Goal: Use online tool/utility: Use online tool/utility

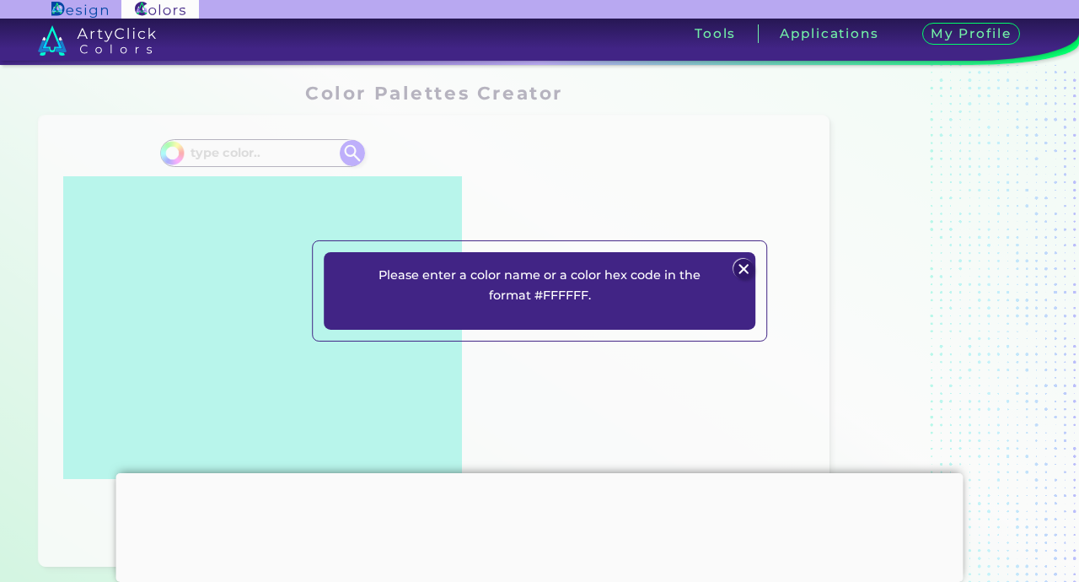
click at [740, 266] on img at bounding box center [743, 269] width 20 height 20
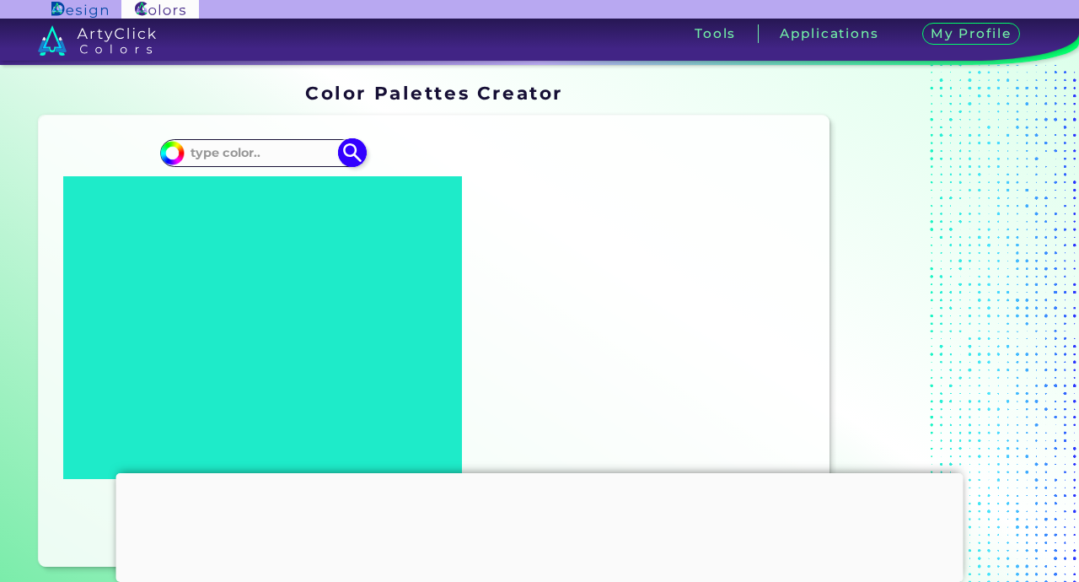
click at [243, 153] on input at bounding box center [262, 153] width 157 height 23
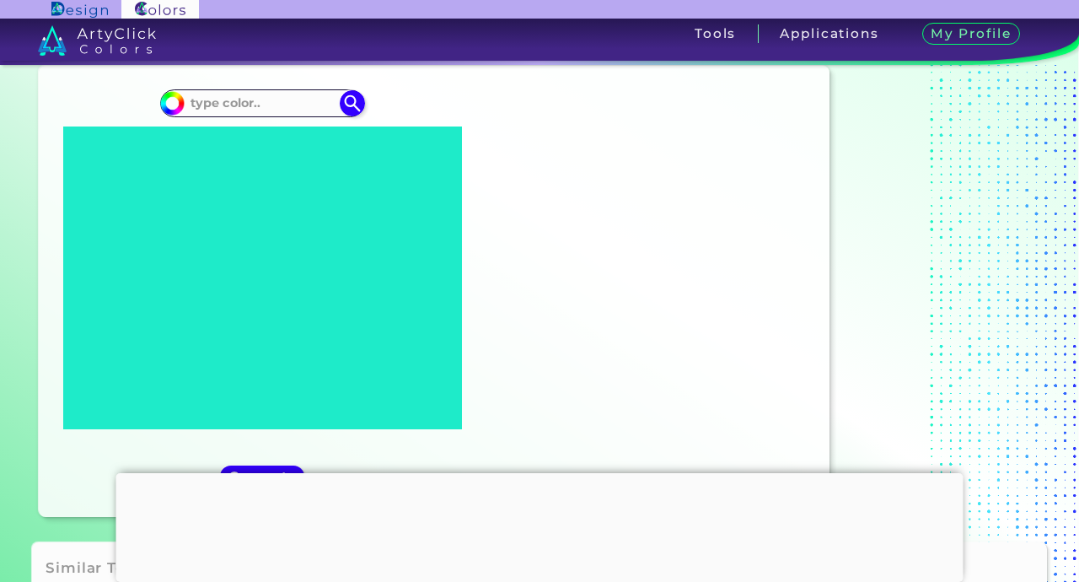
scroll to position [52, 0]
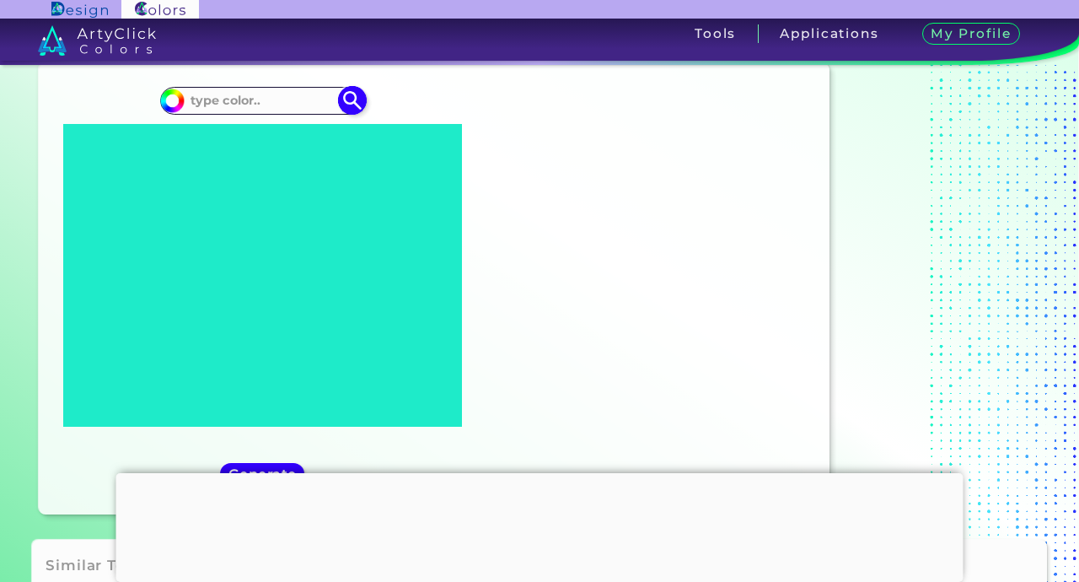
click at [261, 99] on input at bounding box center [262, 100] width 157 height 23
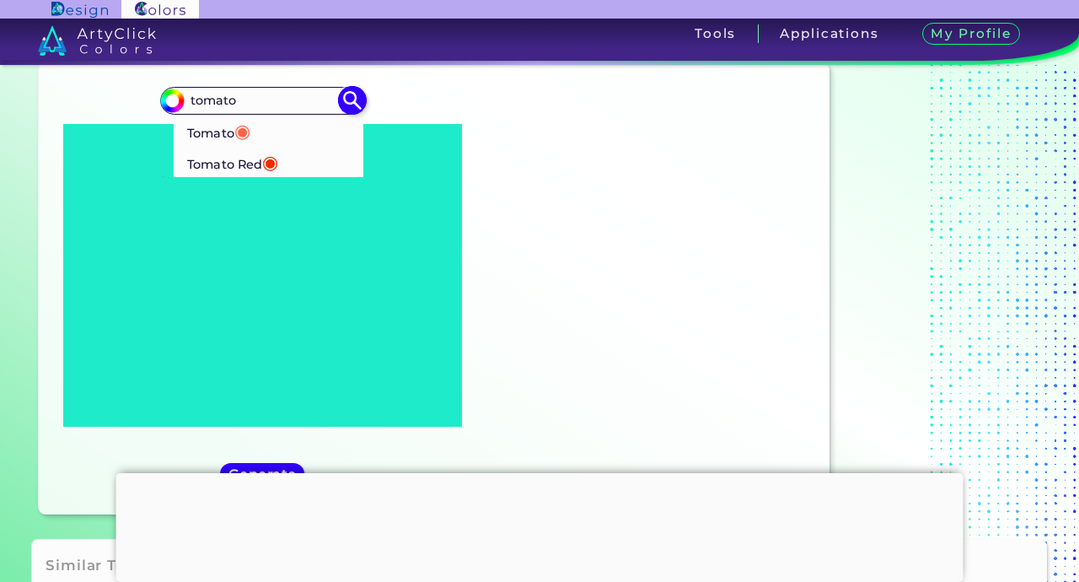
type input "tomato"
click at [234, 160] on p "Tomato Red ◉" at bounding box center [232, 161] width 91 height 31
type input "#ec2d01"
type input "#EC2D01"
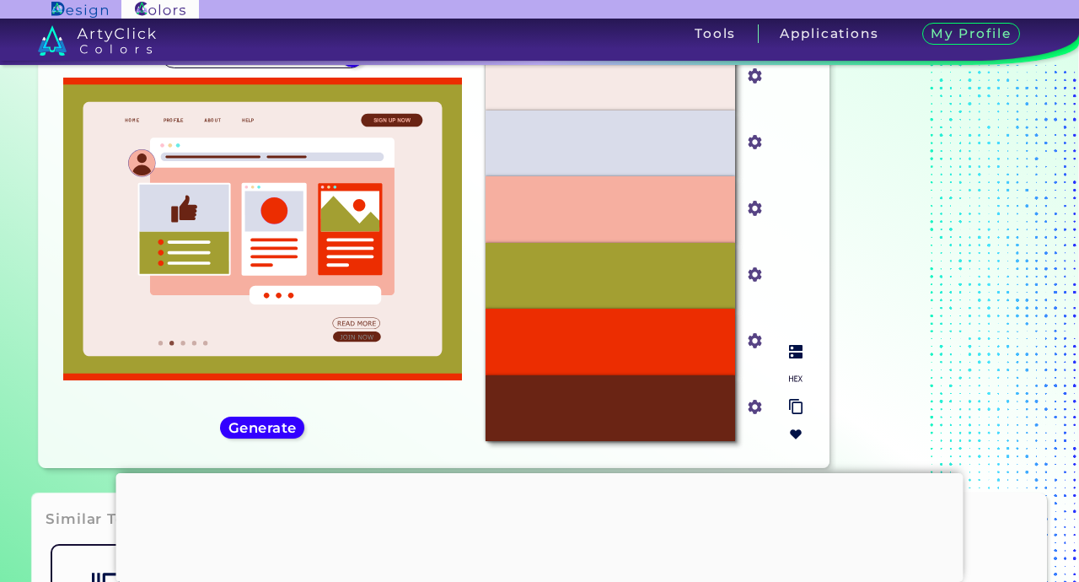
scroll to position [94, 0]
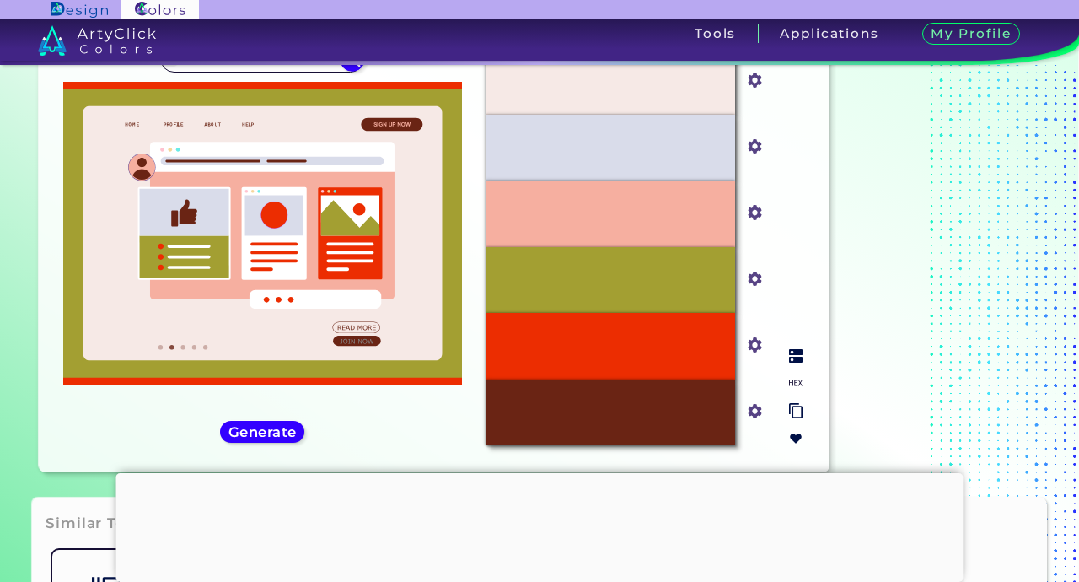
click at [722, 209] on div "#F6AFA0" at bounding box center [610, 213] width 249 height 66
click at [755, 215] on input "#f6afa0" at bounding box center [751, 211] width 21 height 21
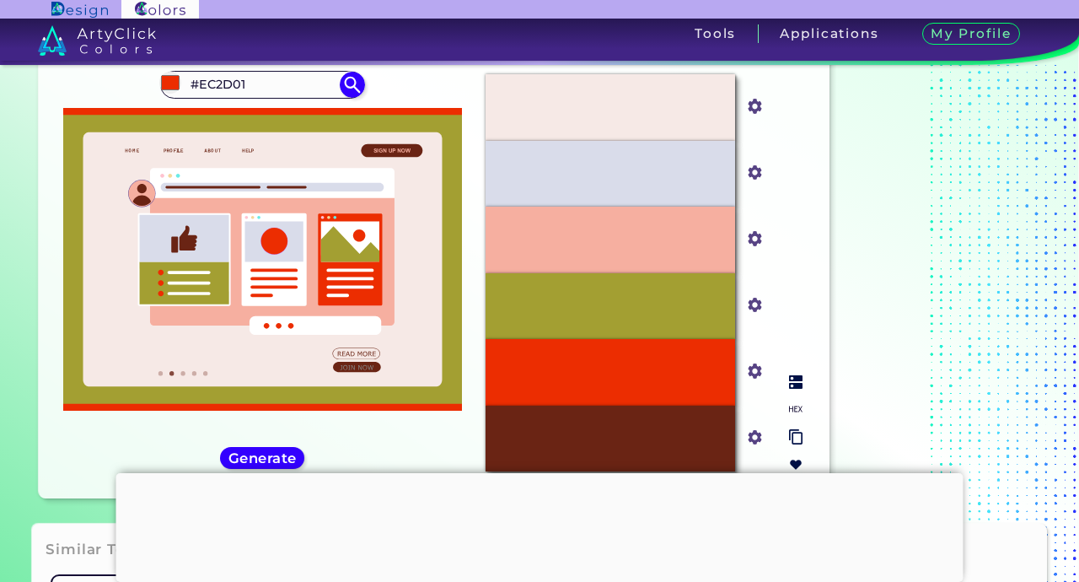
scroll to position [66, 0]
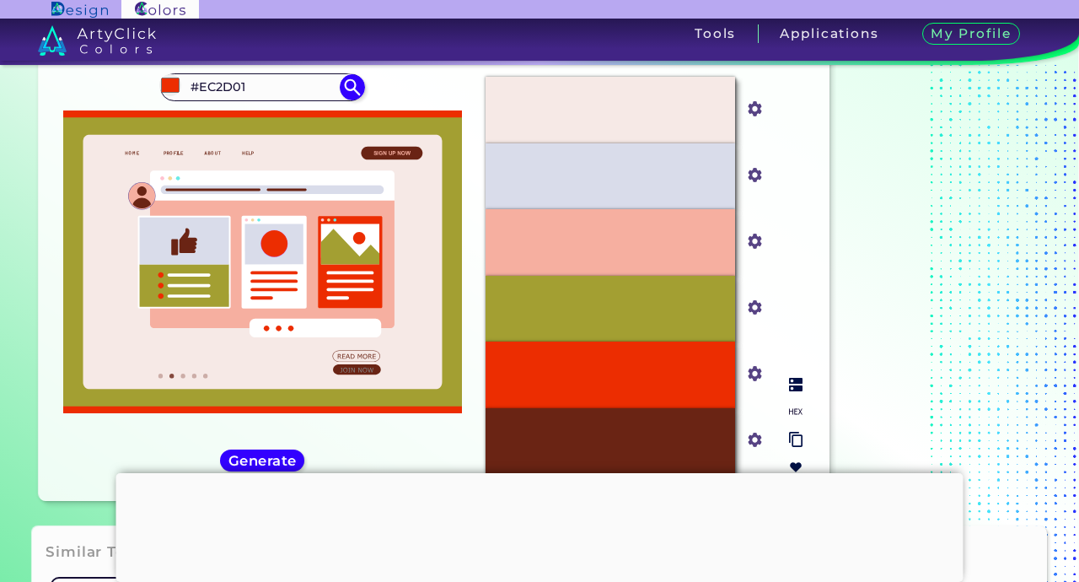
click at [751, 246] on input "#f6afa0" at bounding box center [751, 239] width 21 height 21
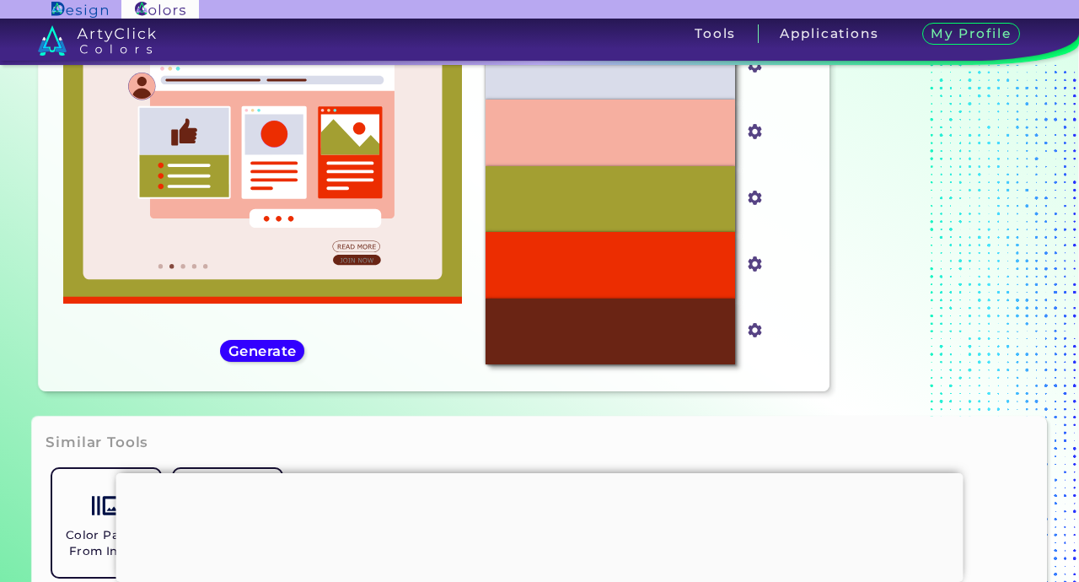
type input "#fccae5"
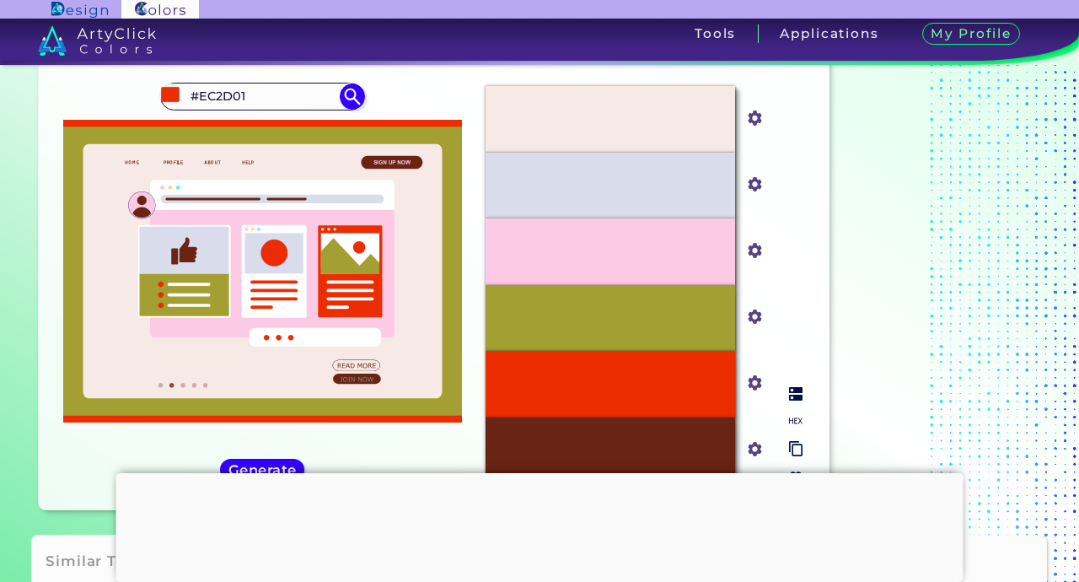
scroll to position [56, 0]
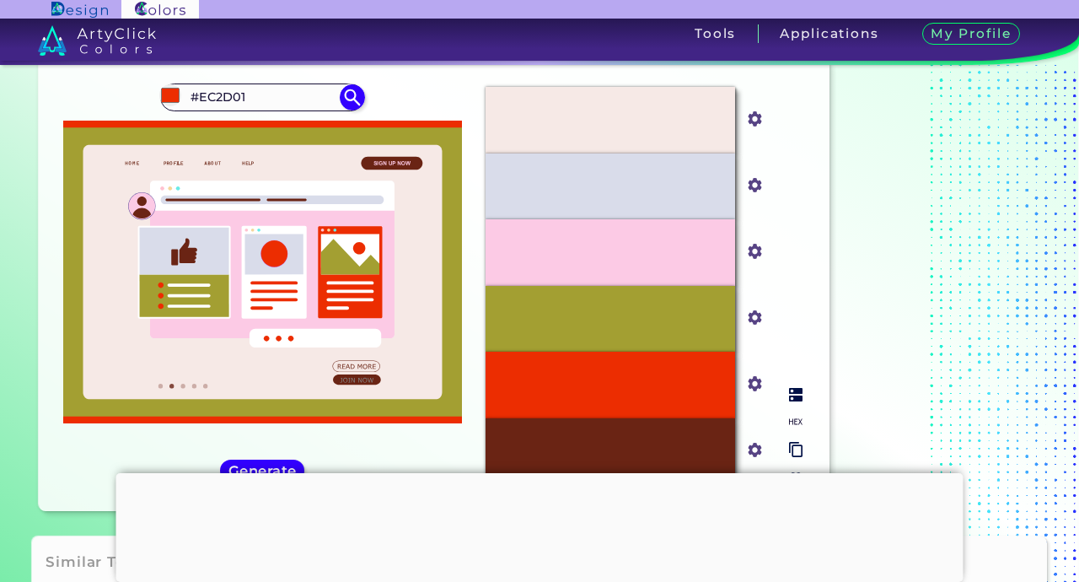
click at [759, 187] on input "#d9dcea" at bounding box center [751, 183] width 21 height 21
type input "#00ffda"
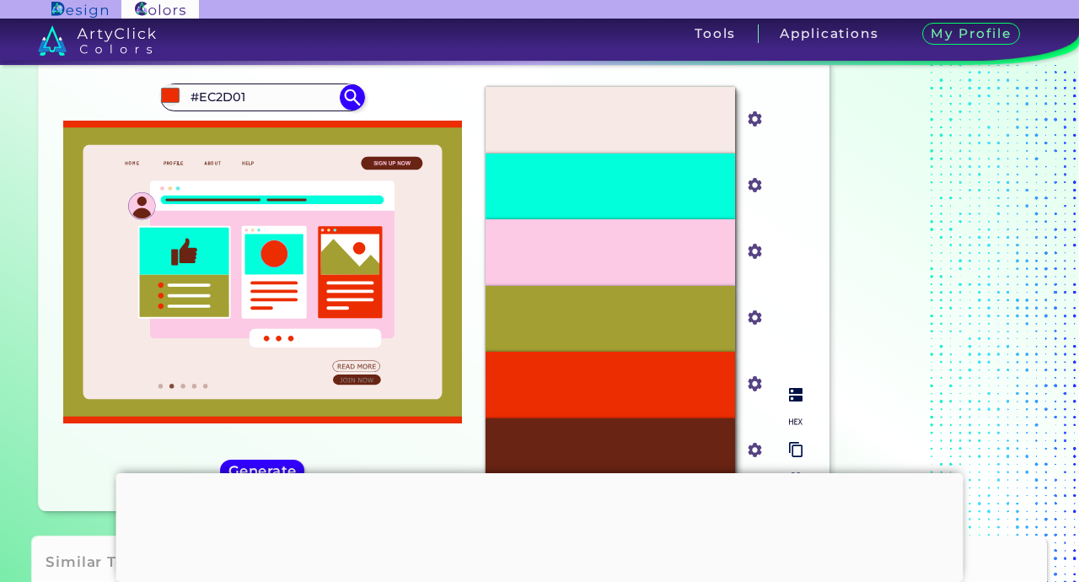
click at [750, 184] on input "#00ffda" at bounding box center [751, 183] width 21 height 21
type input "#ffdd18"
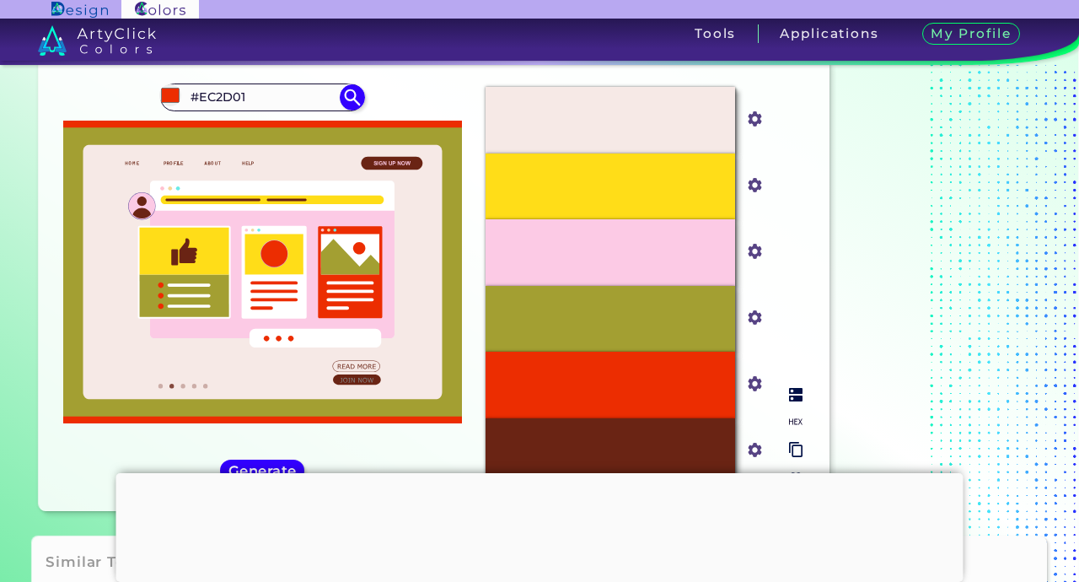
click at [755, 190] on input "#ffdd18" at bounding box center [751, 183] width 21 height 21
type input "#ffddf8"
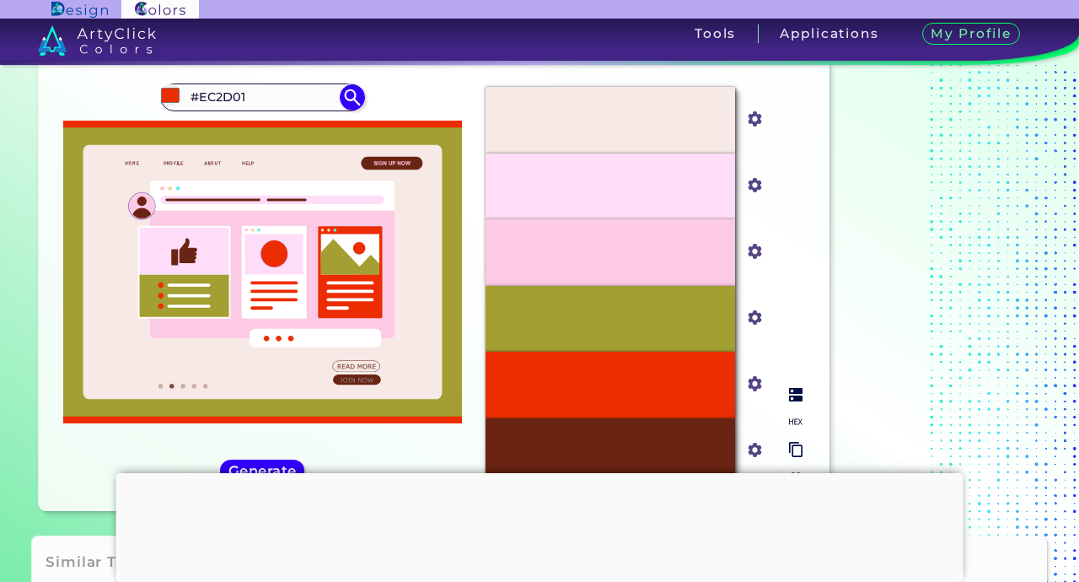
click at [751, 122] on input "#f6e9e6" at bounding box center [751, 117] width 21 height 21
click at [749, 321] on input "#a39f32" at bounding box center [751, 315] width 21 height 21
click at [755, 185] on input "#ffddf8" at bounding box center [751, 183] width 21 height 21
click at [757, 186] on input "#ffddf8" at bounding box center [751, 183] width 21 height 21
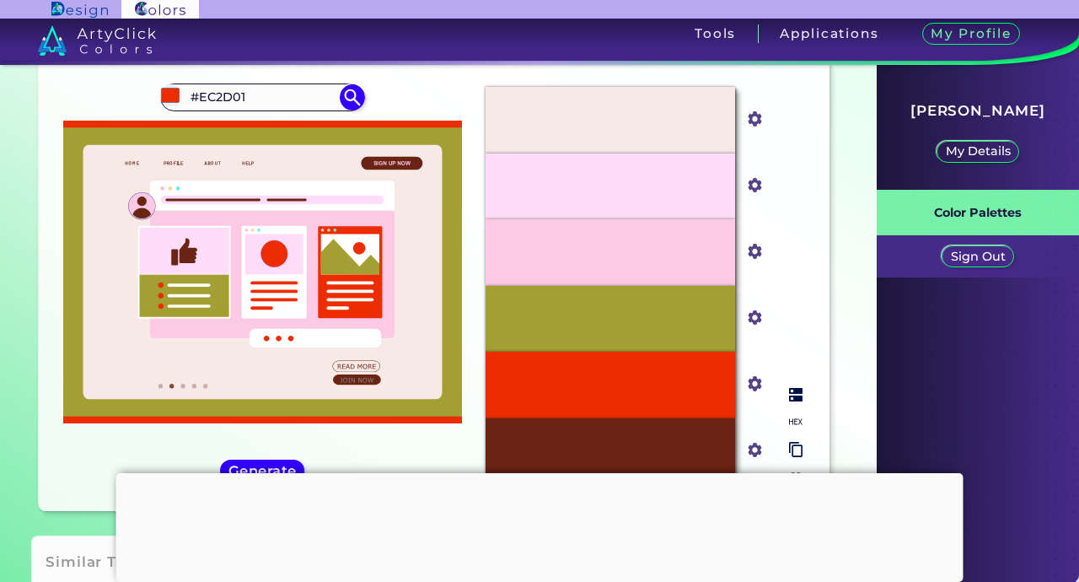
click at [760, 253] on input "#fccae5" at bounding box center [751, 249] width 21 height 21
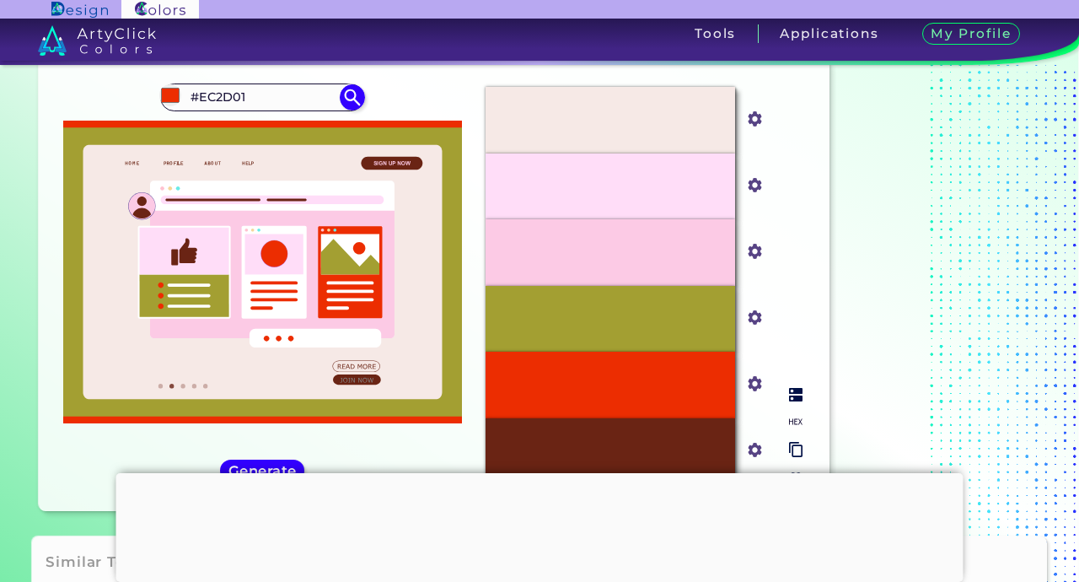
click at [747, 319] on input "#a39f32" at bounding box center [751, 315] width 21 height 21
type input "#59e1ff"
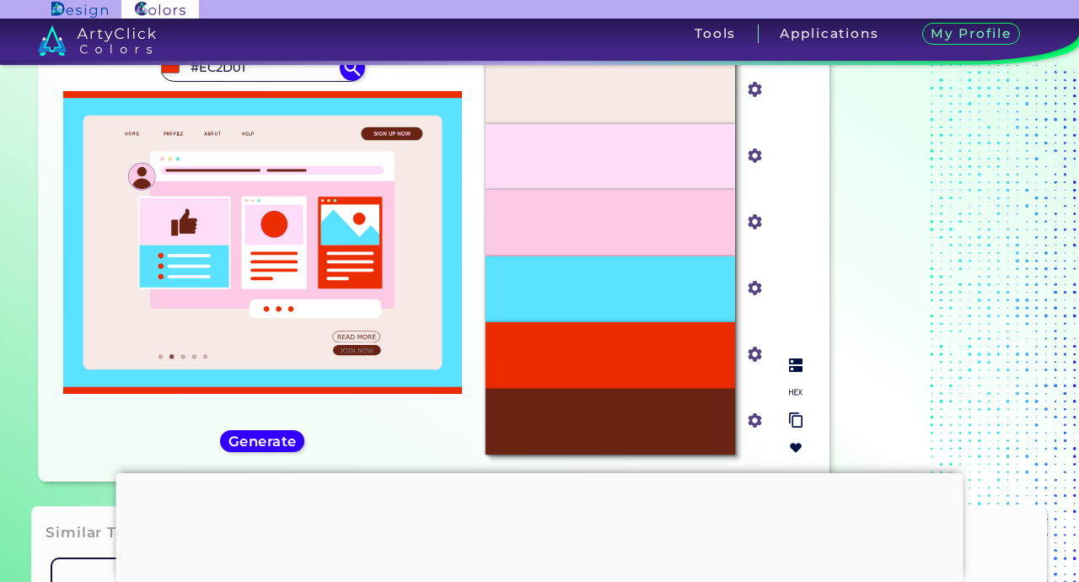
scroll to position [83, 0]
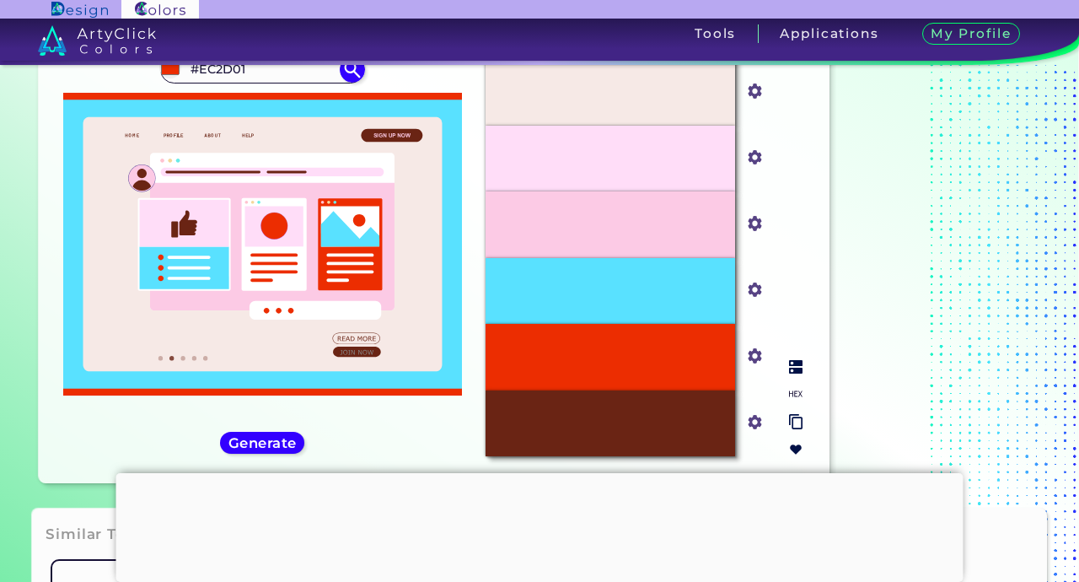
click at [751, 426] on input "#6a2414" at bounding box center [751, 420] width 21 height 21
click at [757, 423] on input "#6a2414" at bounding box center [751, 420] width 21 height 21
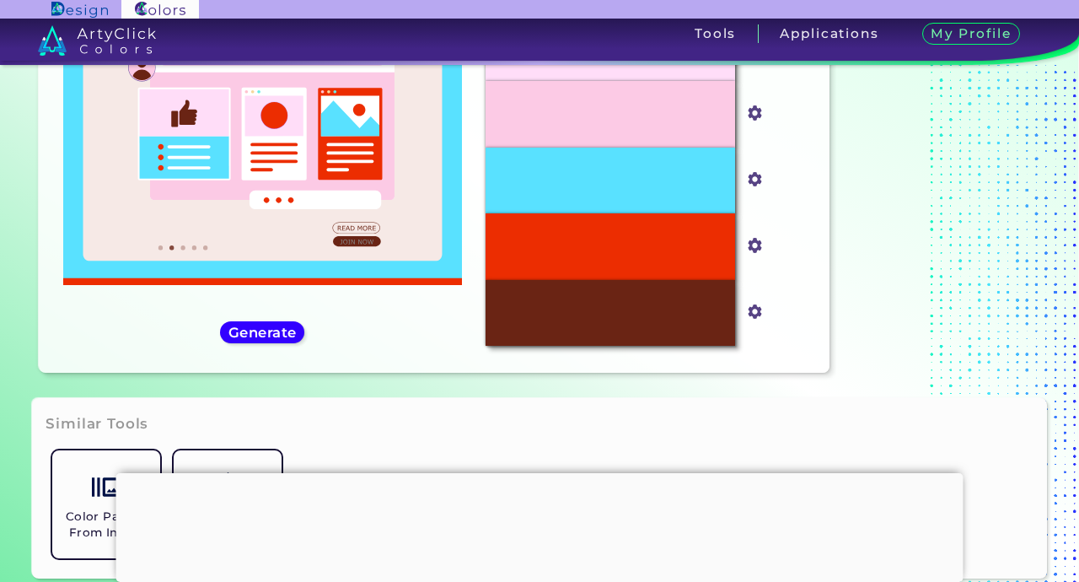
type input "#edfff3"
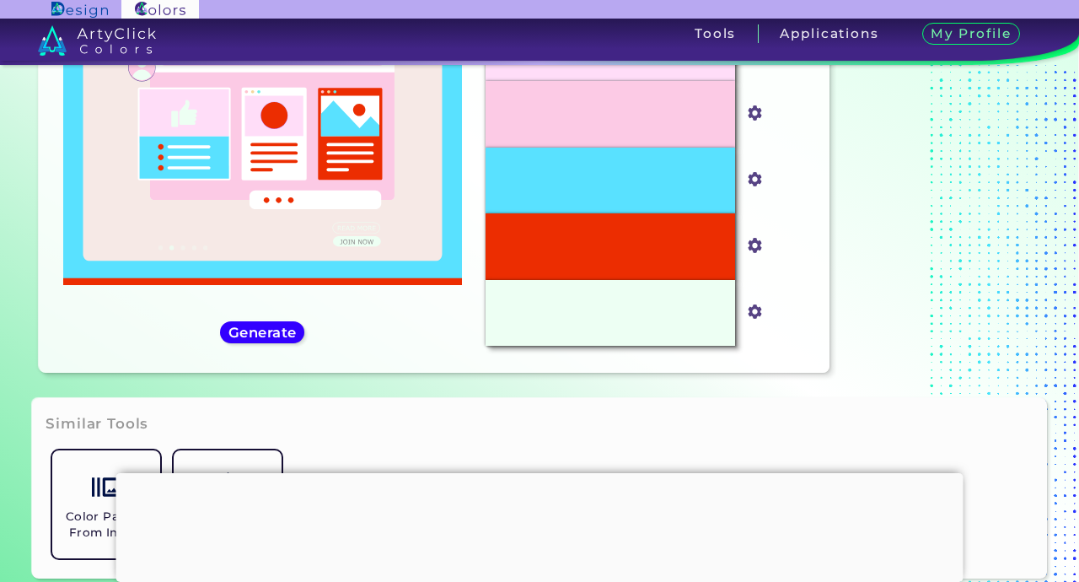
click at [778, 416] on div "Similar Tools Color Palette From Image Color Shades Finder" at bounding box center [539, 488] width 1014 height 180
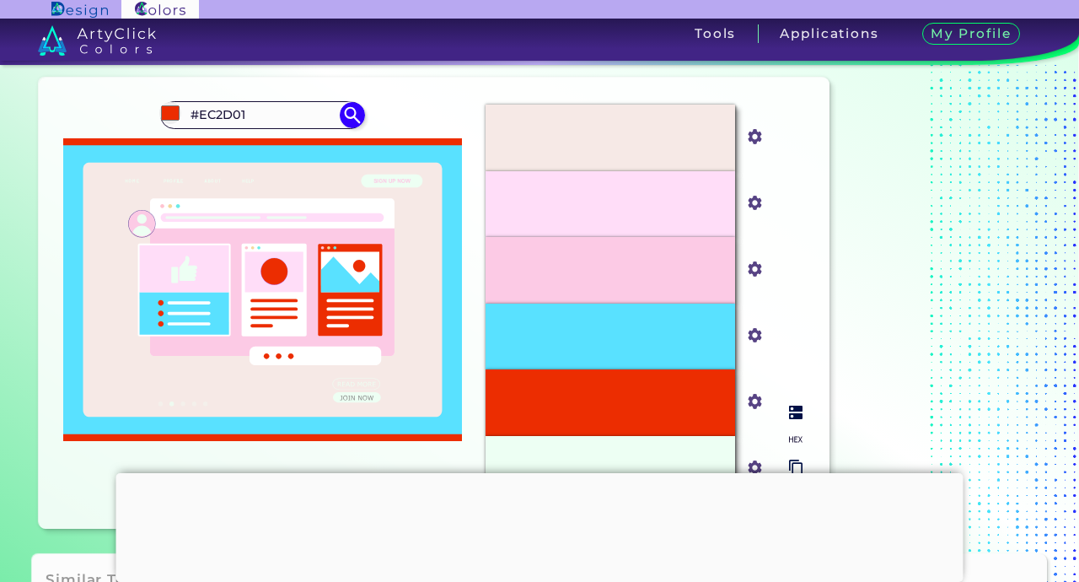
scroll to position [30, 0]
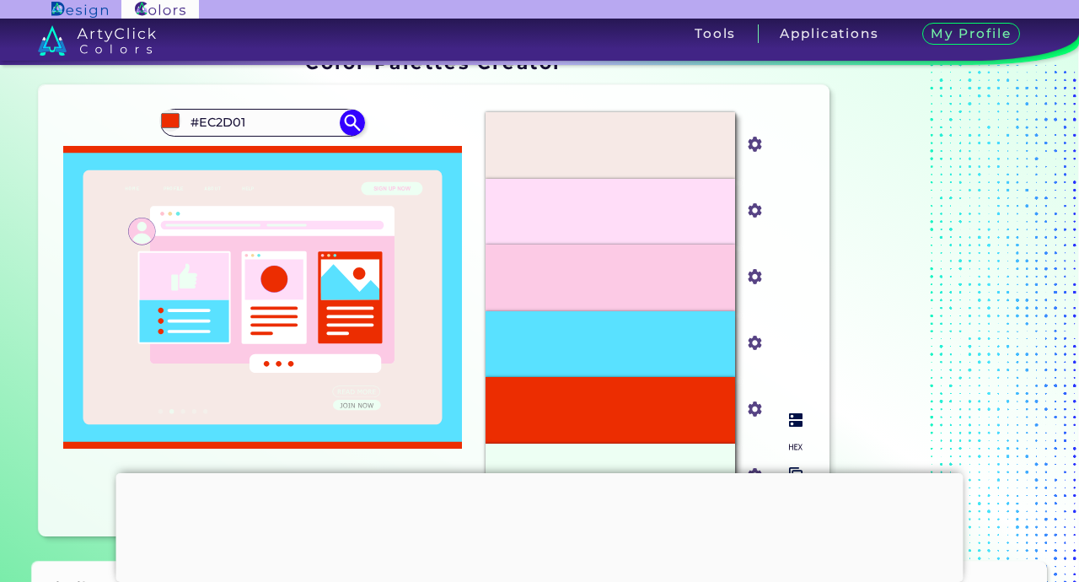
click at [752, 153] on input "#f6e9e6" at bounding box center [751, 142] width 21 height 21
type input "#ffffff"
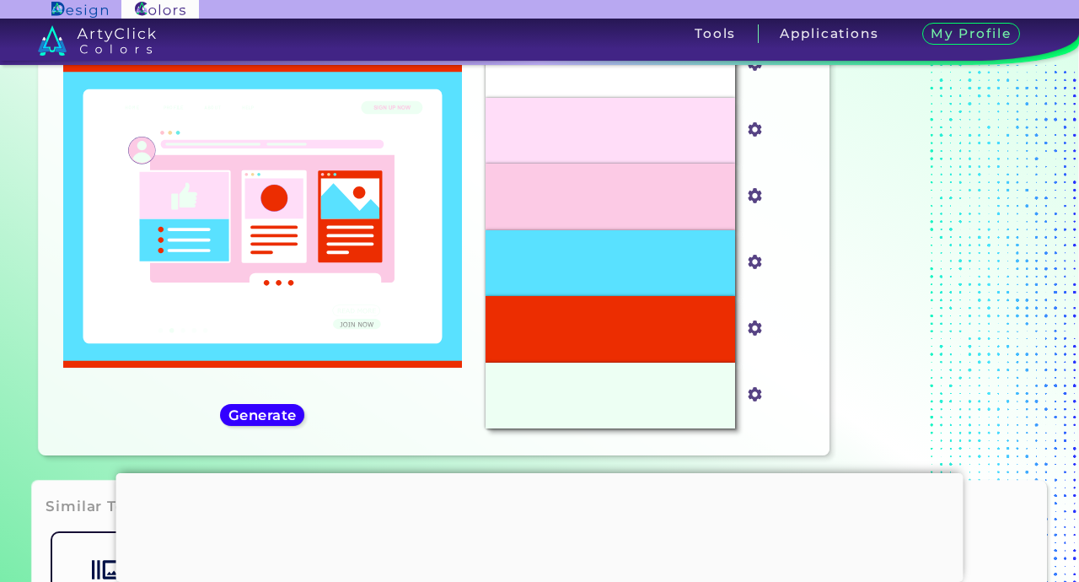
scroll to position [120, 0]
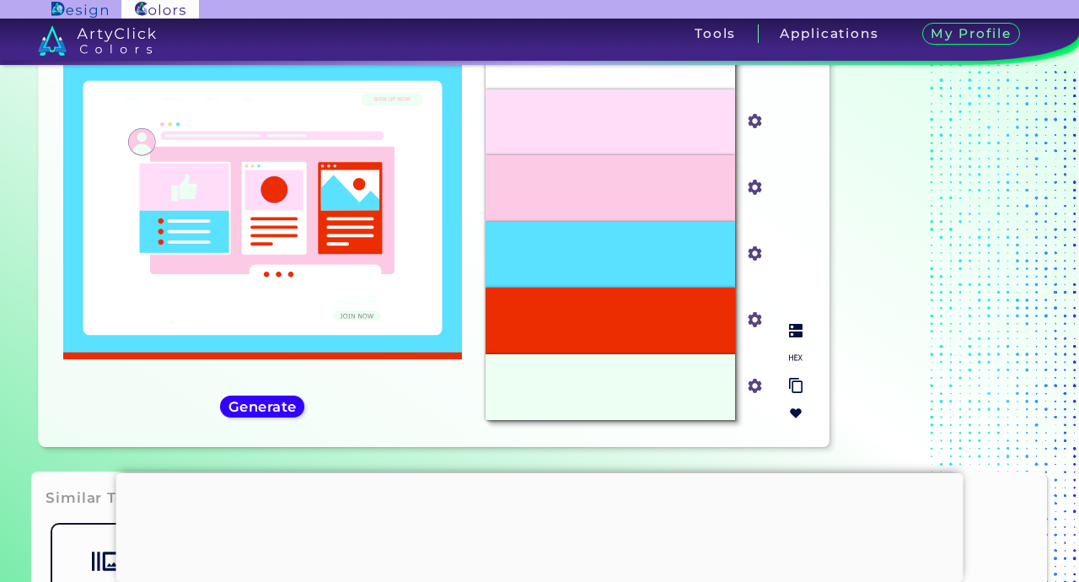
click at [755, 382] on input "#edfff3" at bounding box center [751, 383] width 21 height 21
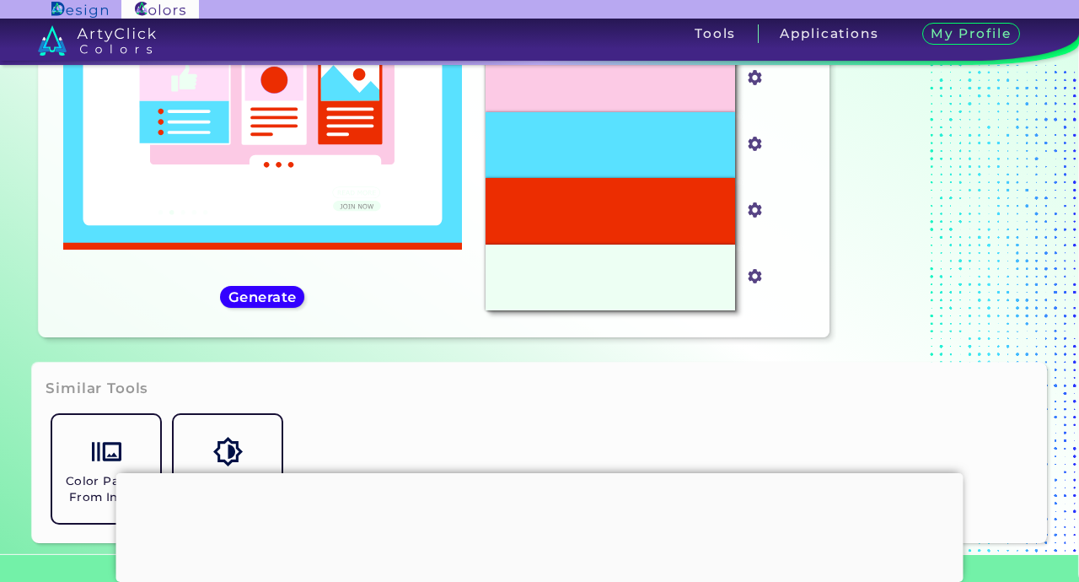
type input "#e0ffea"
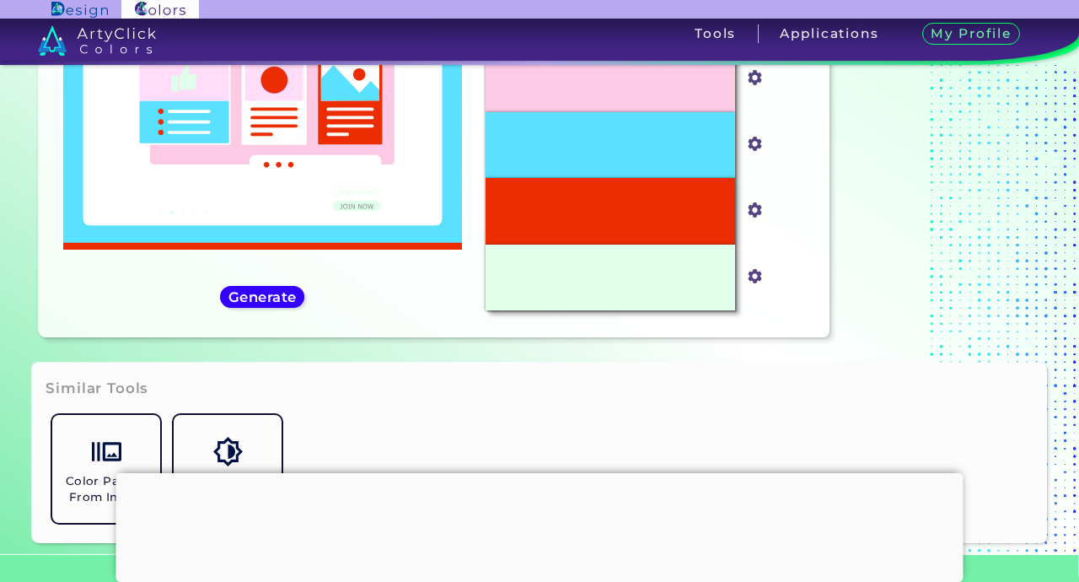
click at [735, 439] on div "Color Palette From Image Color Shades Finder" at bounding box center [539, 468] width 987 height 121
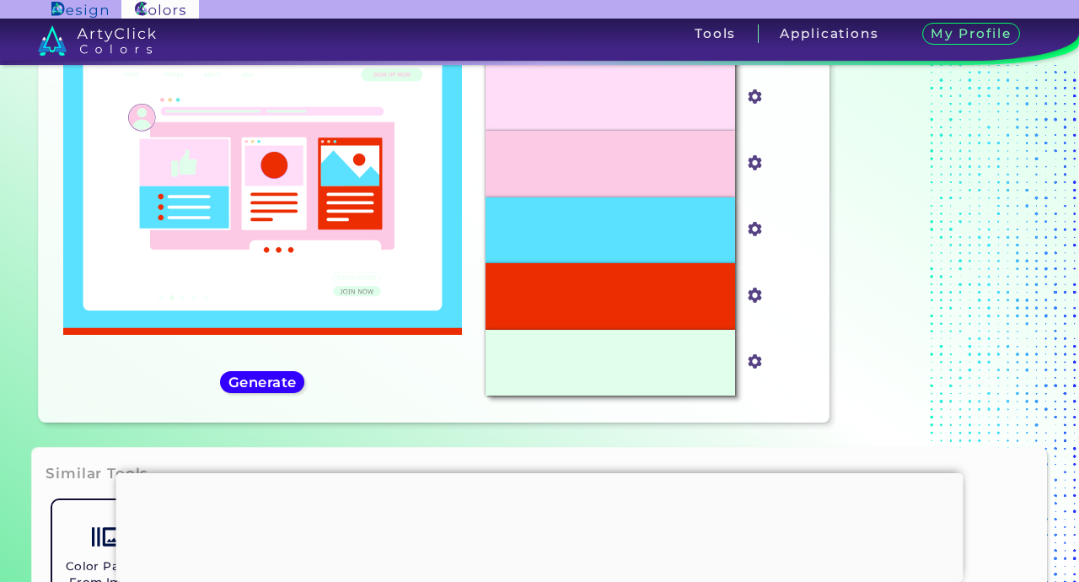
scroll to position [150, 0]
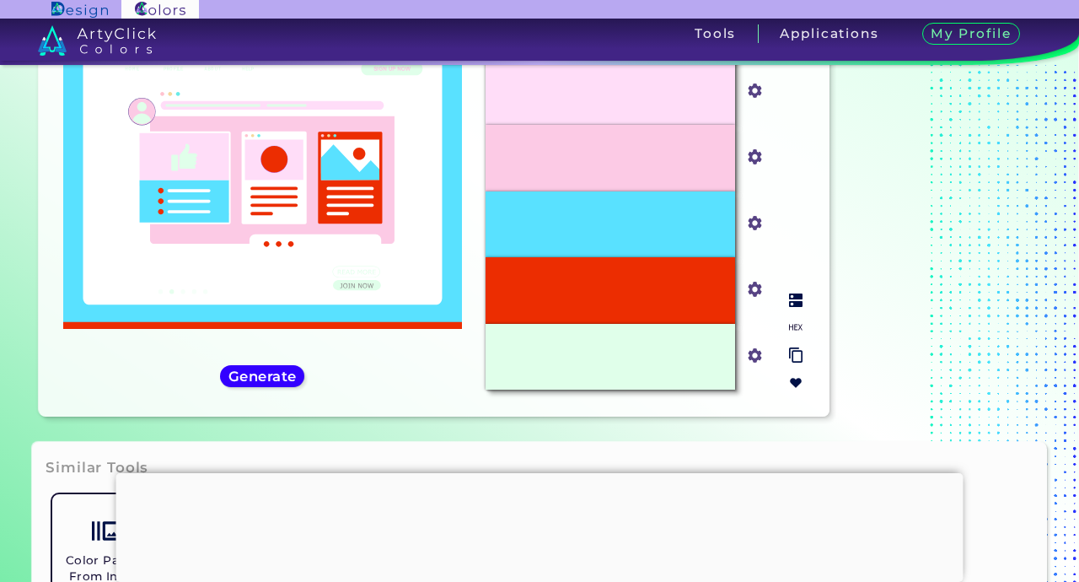
click at [794, 380] on img at bounding box center [795, 382] width 13 height 13
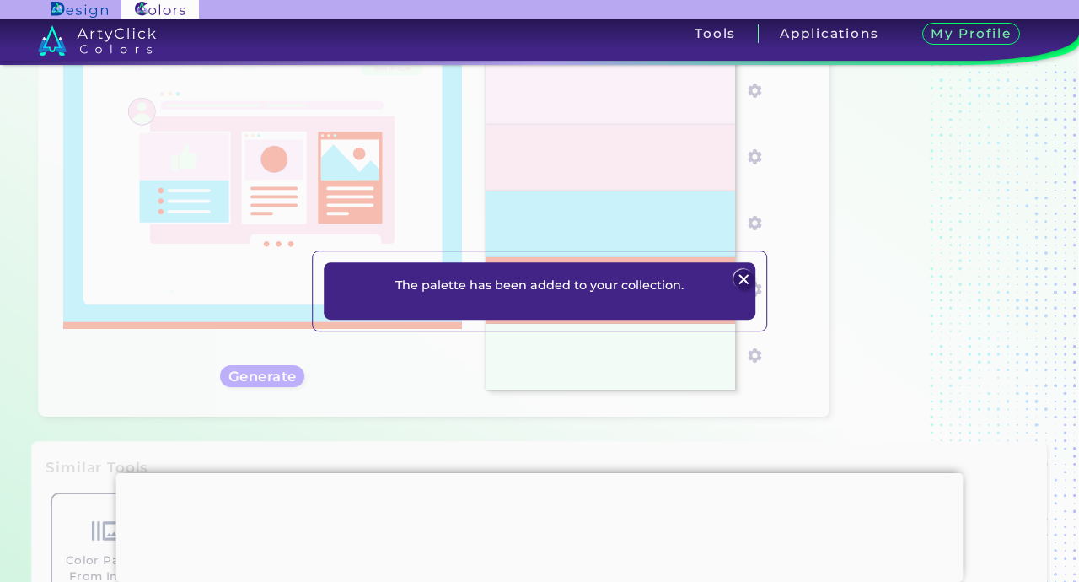
click at [744, 282] on img at bounding box center [743, 279] width 20 height 20
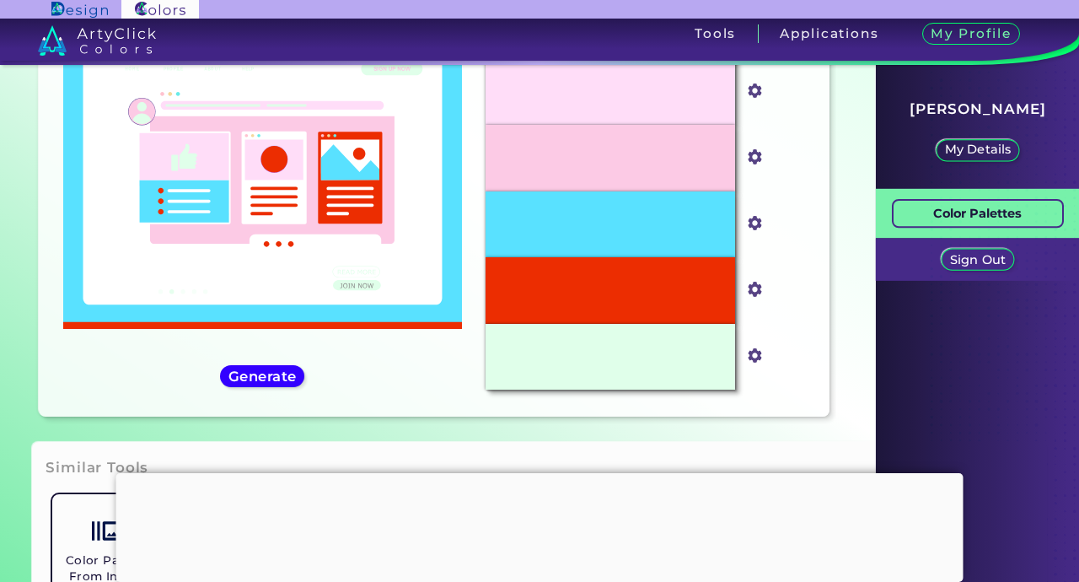
click at [947, 207] on p "Color Palettes" at bounding box center [977, 213] width 89 height 21
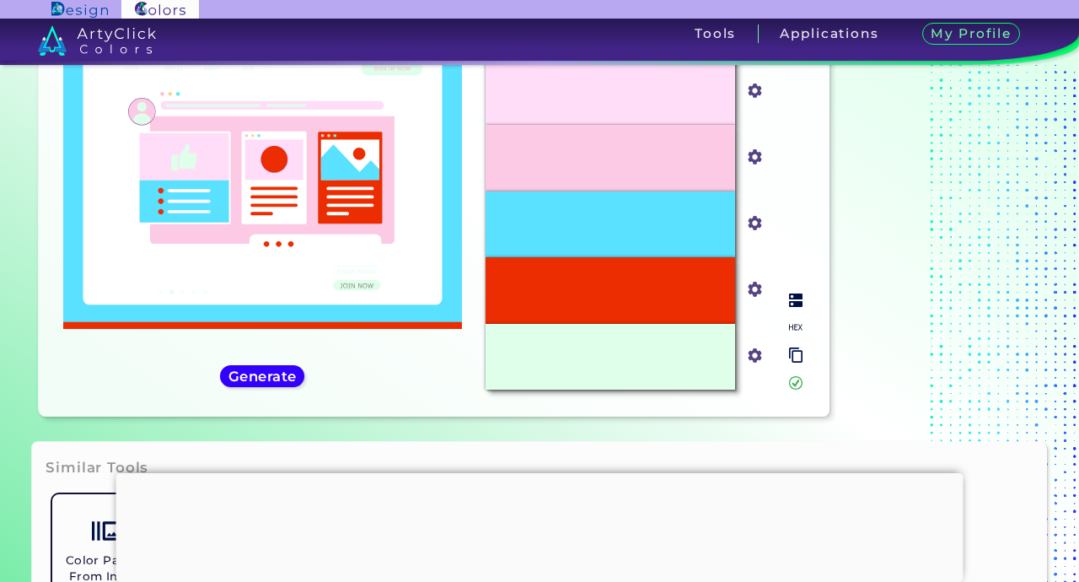
scroll to position [95, 0]
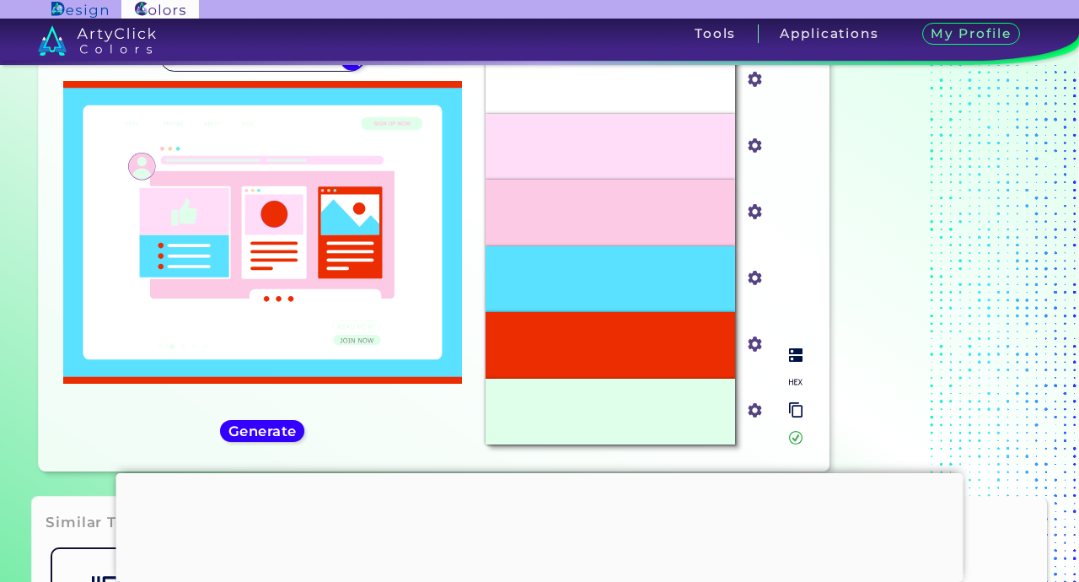
click at [755, 218] on input "#fccae5" at bounding box center [751, 210] width 21 height 21
click at [751, 215] on input "#fccae5" at bounding box center [751, 210] width 21 height 21
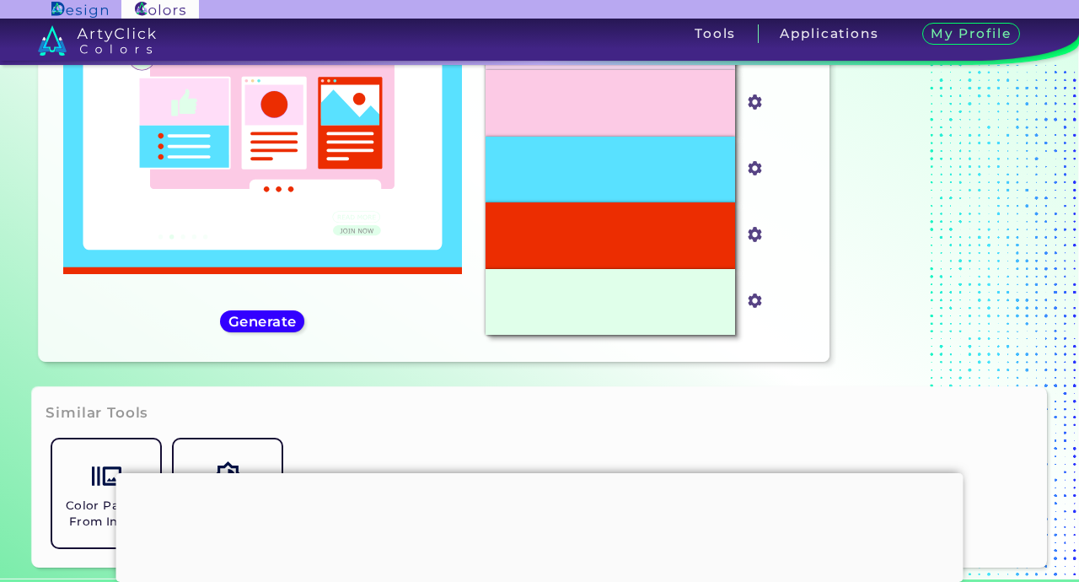
type input "#ff99d8"
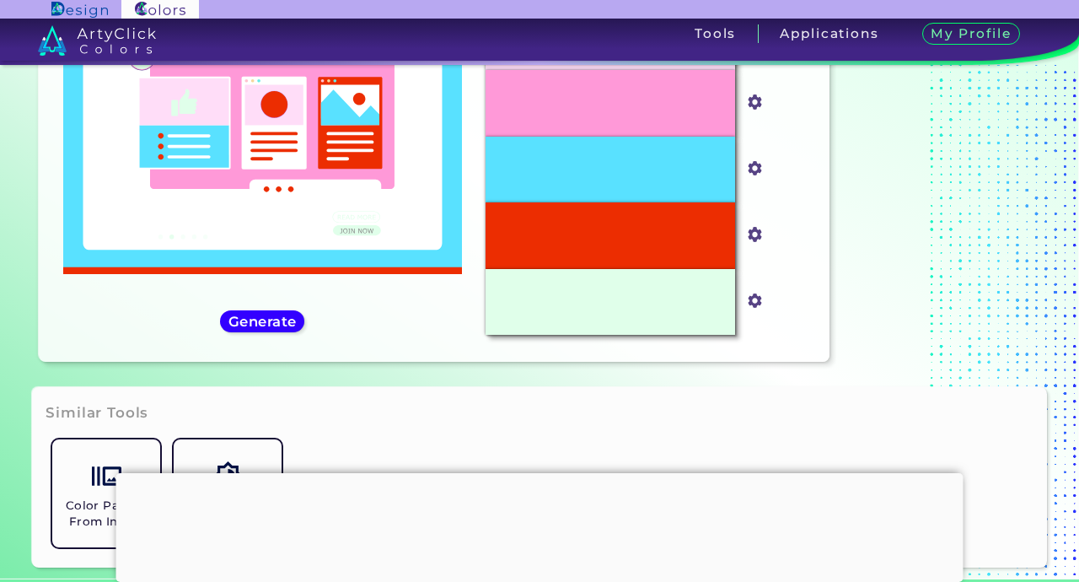
click at [754, 398] on div "Similar Tools Color Palette From Image Color Shades Finder" at bounding box center [539, 477] width 1014 height 180
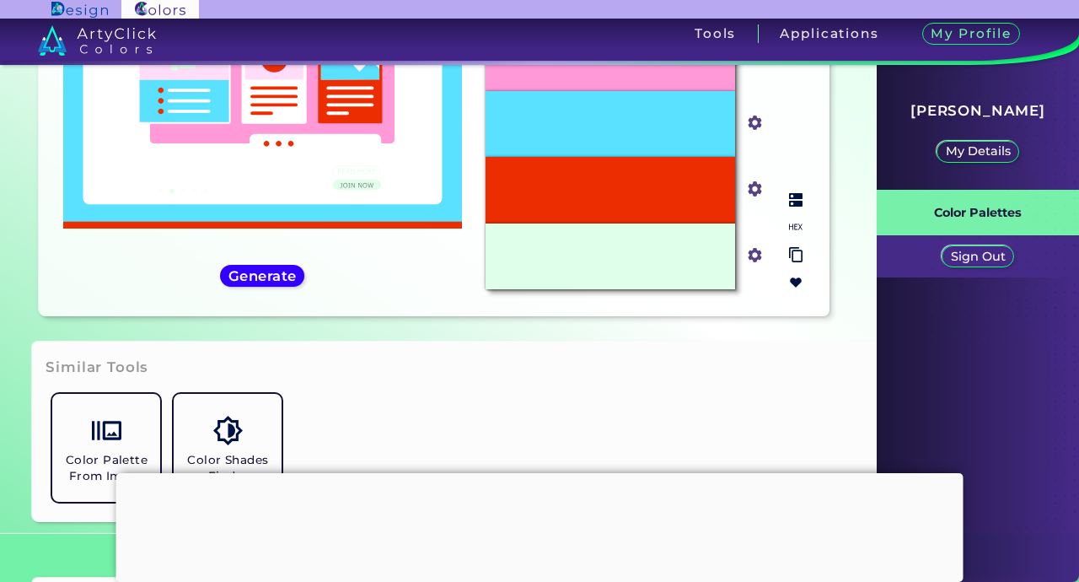
scroll to position [140, 0]
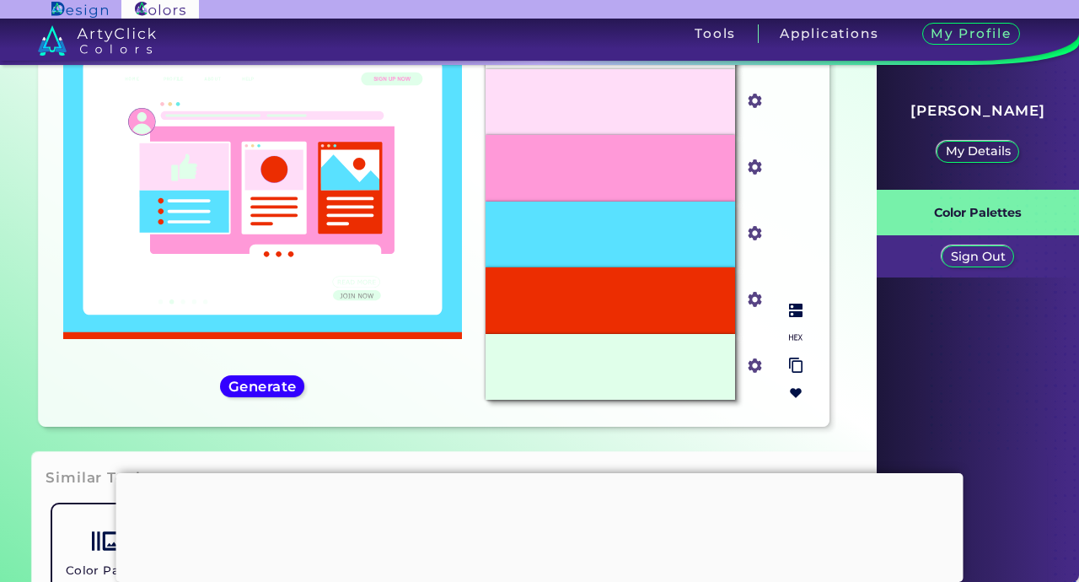
click at [792, 389] on img at bounding box center [795, 392] width 13 height 13
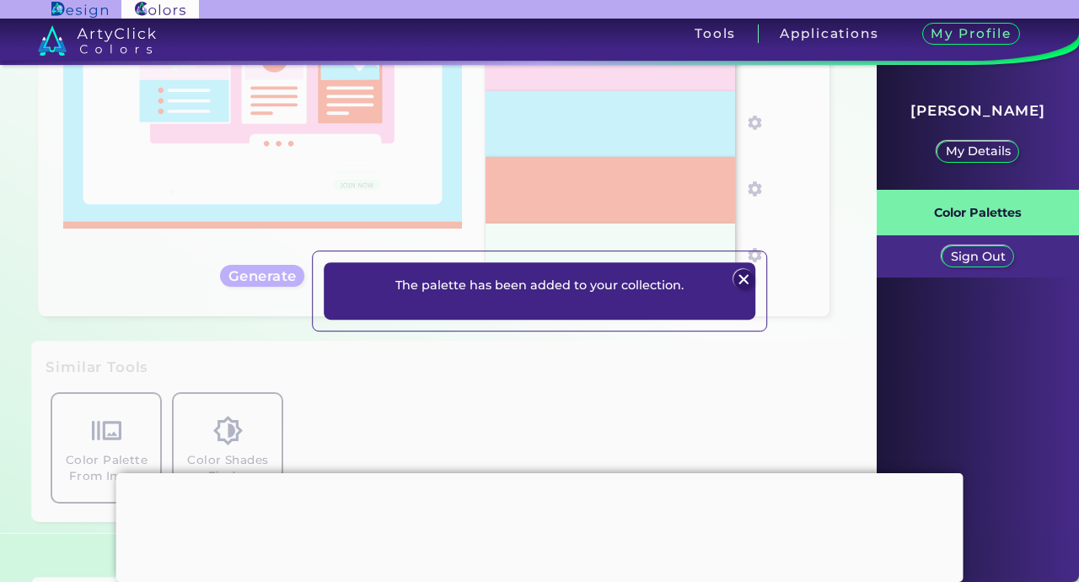
click at [744, 280] on img at bounding box center [743, 279] width 20 height 20
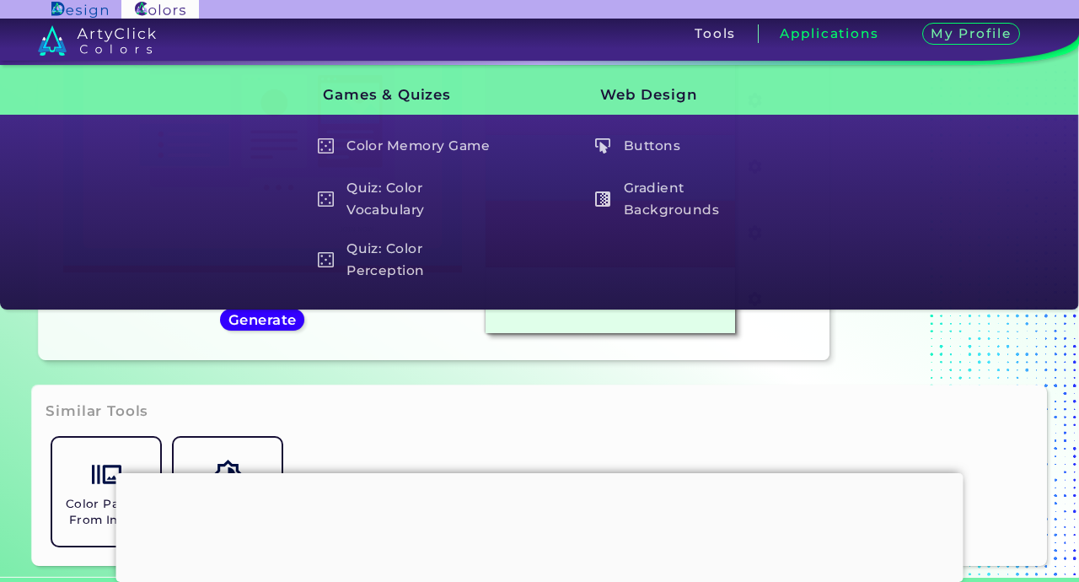
scroll to position [96, 0]
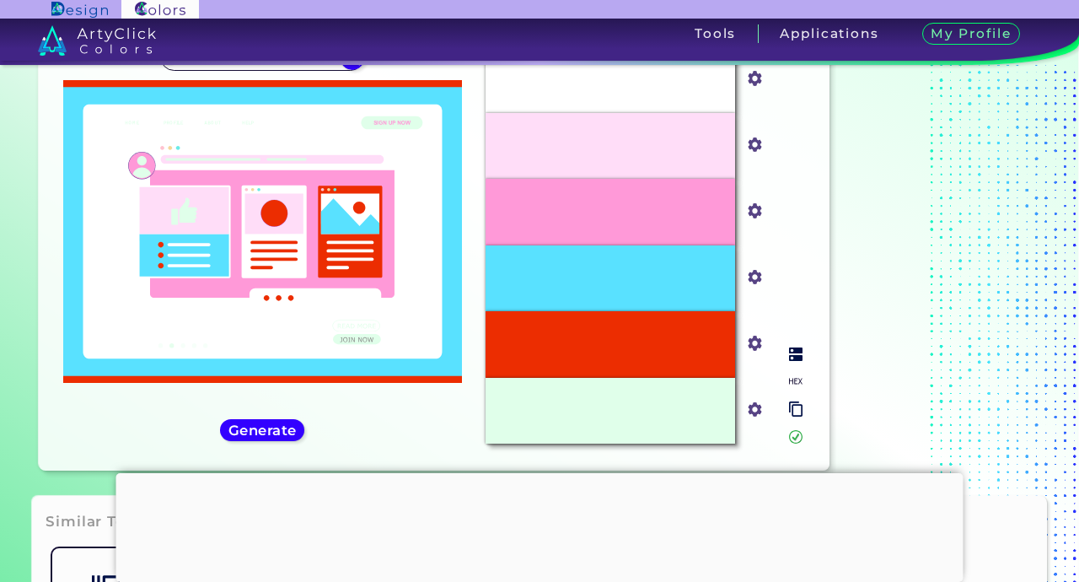
click at [754, 277] on input "#59e1ff" at bounding box center [751, 275] width 21 height 21
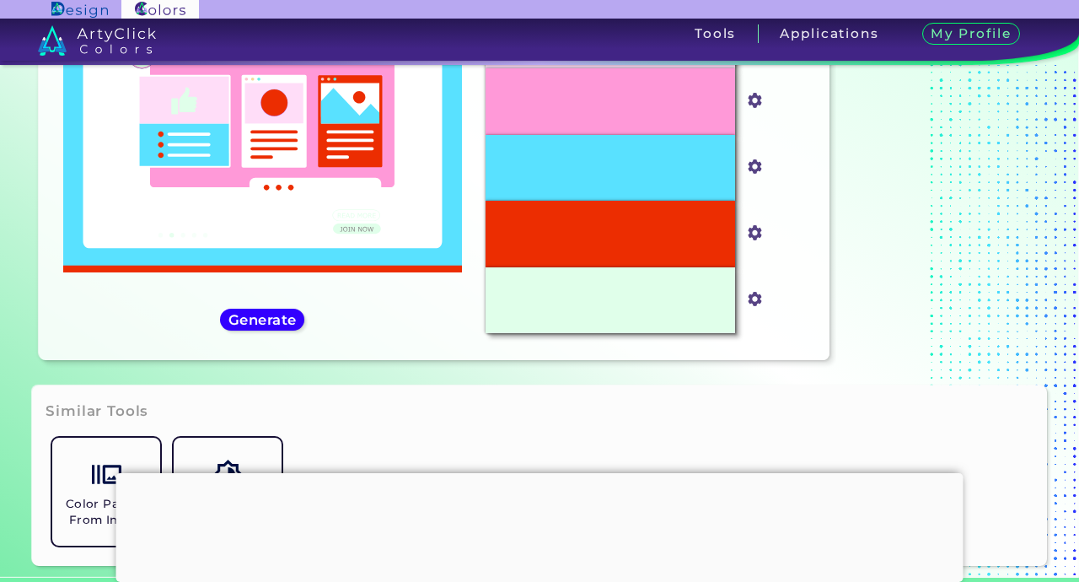
type input "#38b6ff"
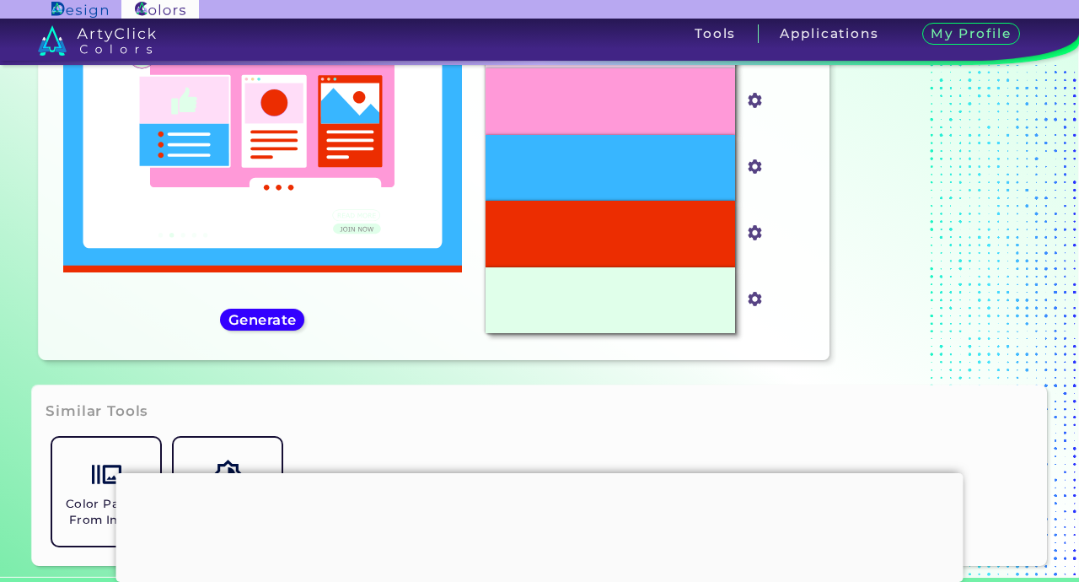
click at [827, 390] on div "Similar Tools Color Palette From Image Color Shades Finder" at bounding box center [539, 475] width 1014 height 180
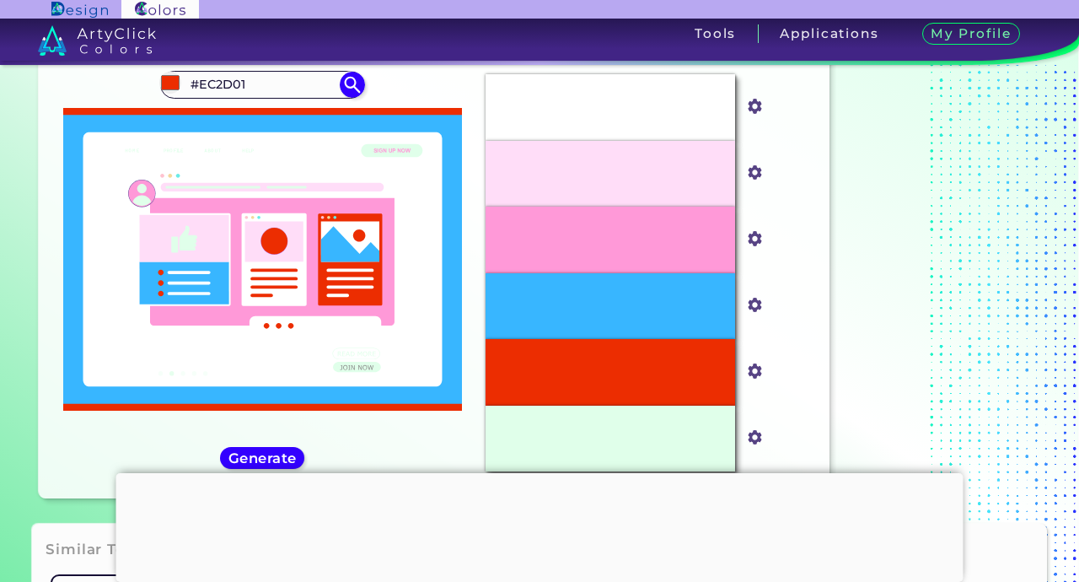
scroll to position [79, 0]
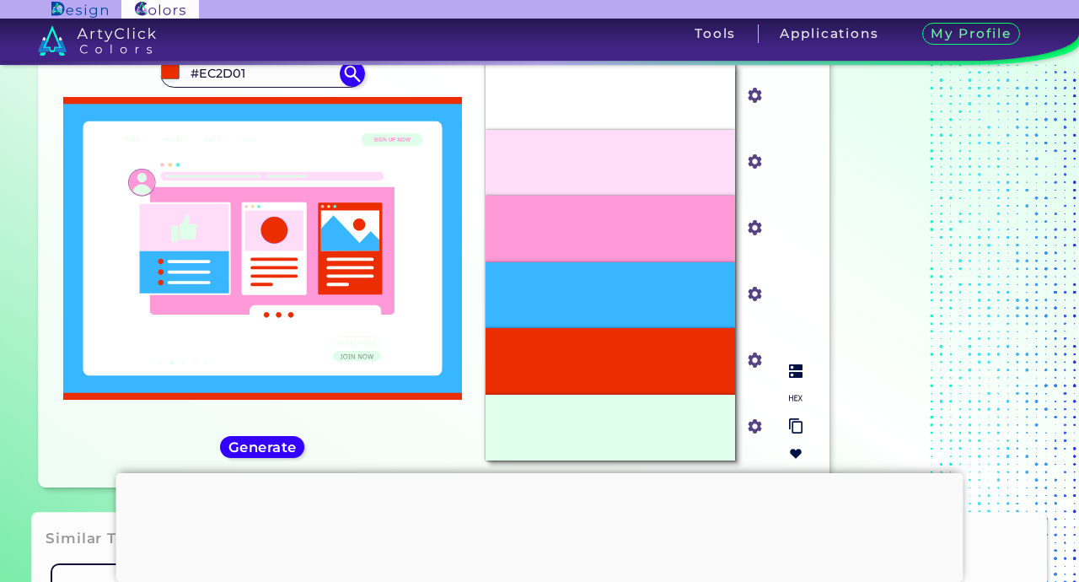
click at [798, 453] on img at bounding box center [795, 453] width 13 height 13
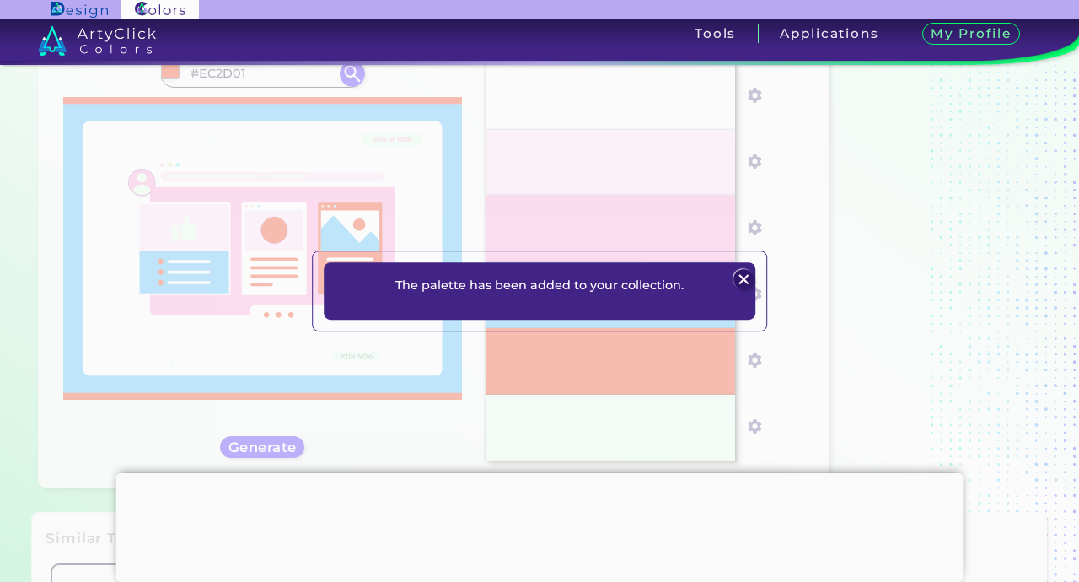
click at [744, 278] on img at bounding box center [743, 279] width 20 height 20
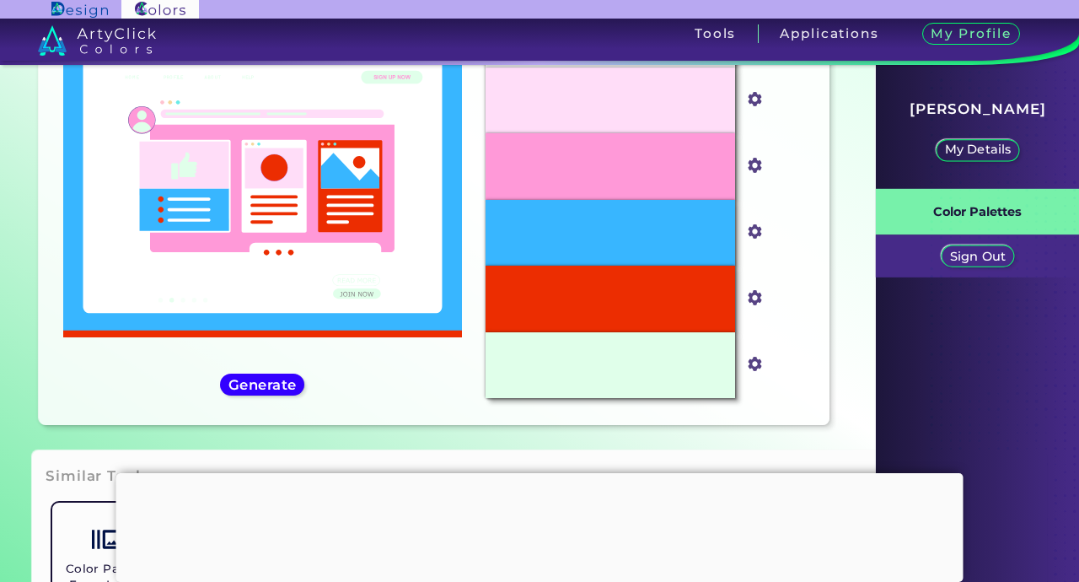
scroll to position [251, 0]
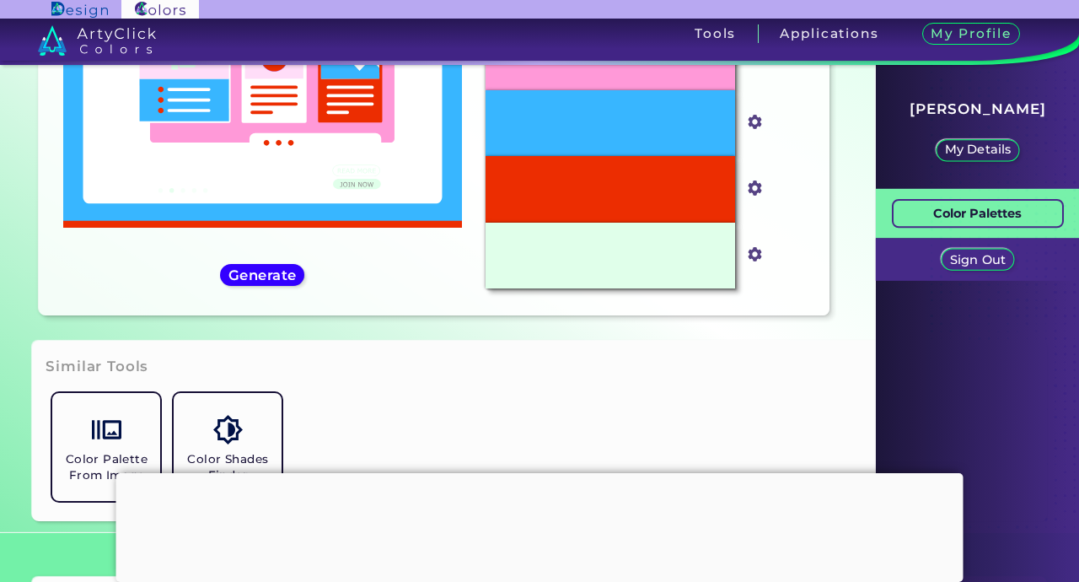
click at [979, 218] on p "Color Palettes" at bounding box center [977, 213] width 89 height 21
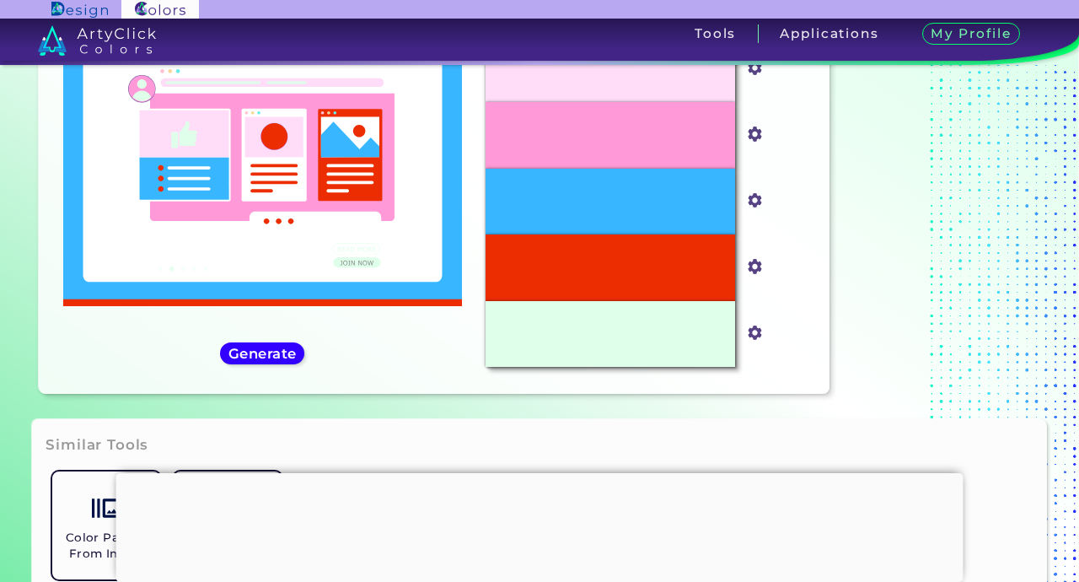
scroll to position [172, 0]
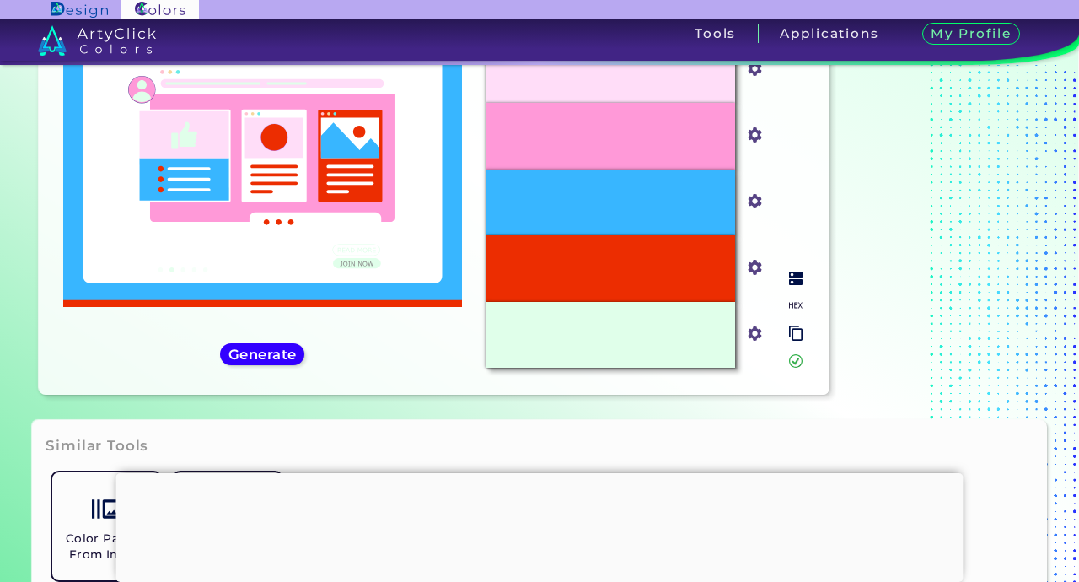
click at [748, 333] on input "#e0ffea" at bounding box center [751, 331] width 21 height 21
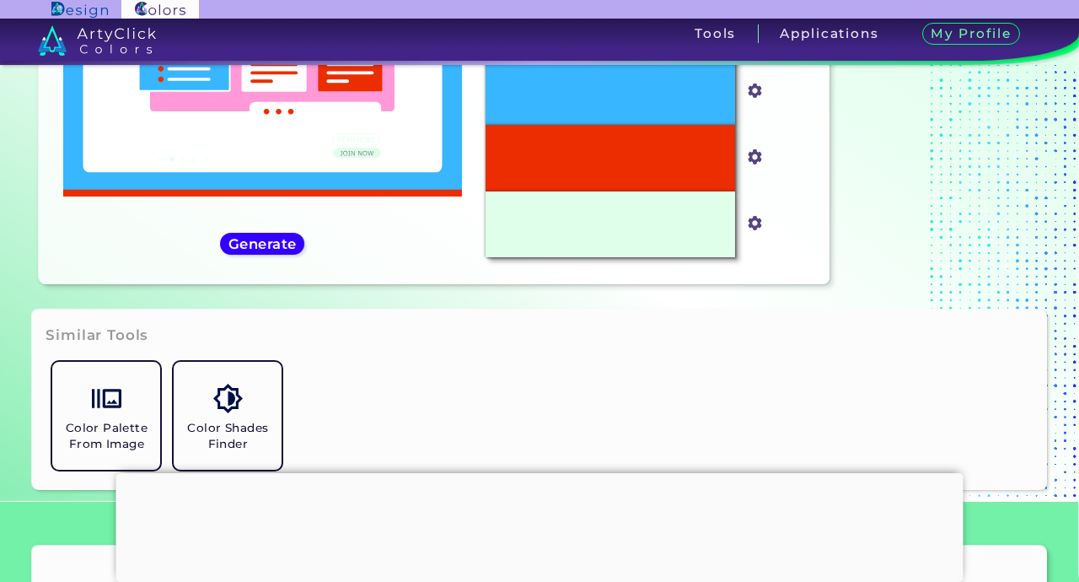
type input "#a0febf"
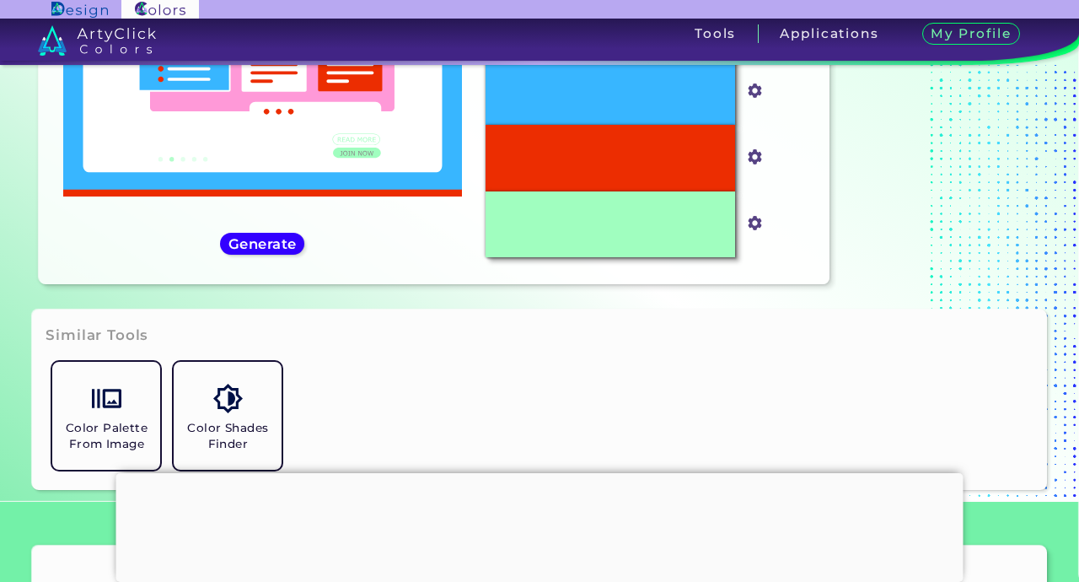
click at [763, 411] on div "Color Palette From Image Color Shades Finder" at bounding box center [539, 415] width 987 height 121
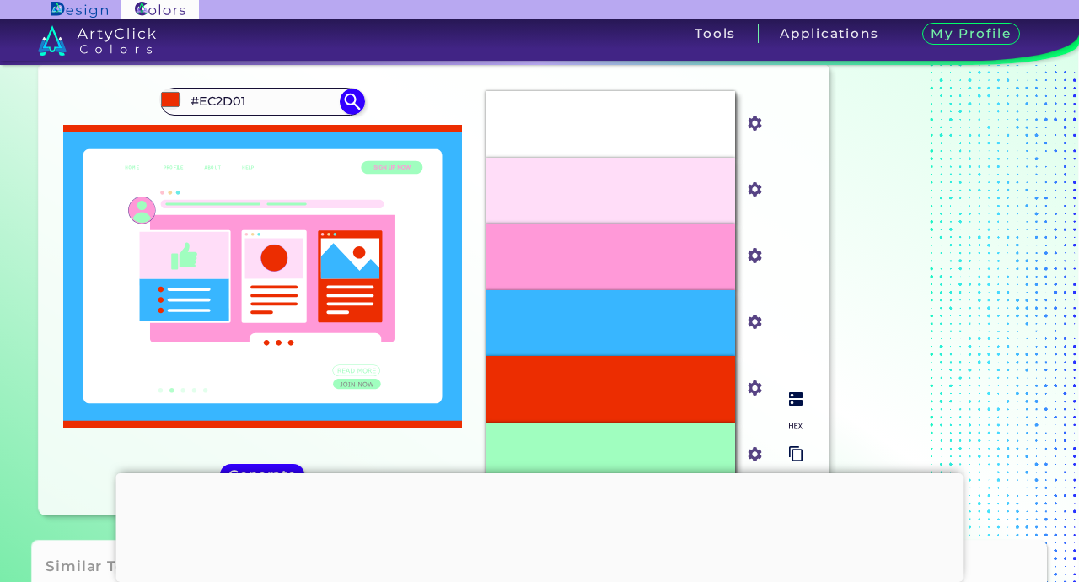
scroll to position [56, 0]
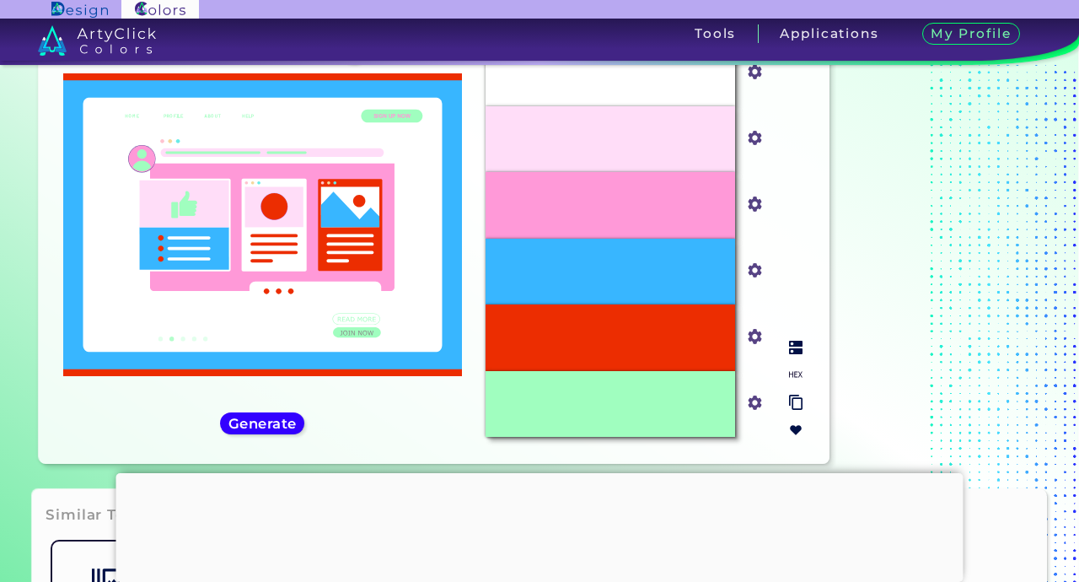
click at [793, 430] on img at bounding box center [795, 429] width 13 height 13
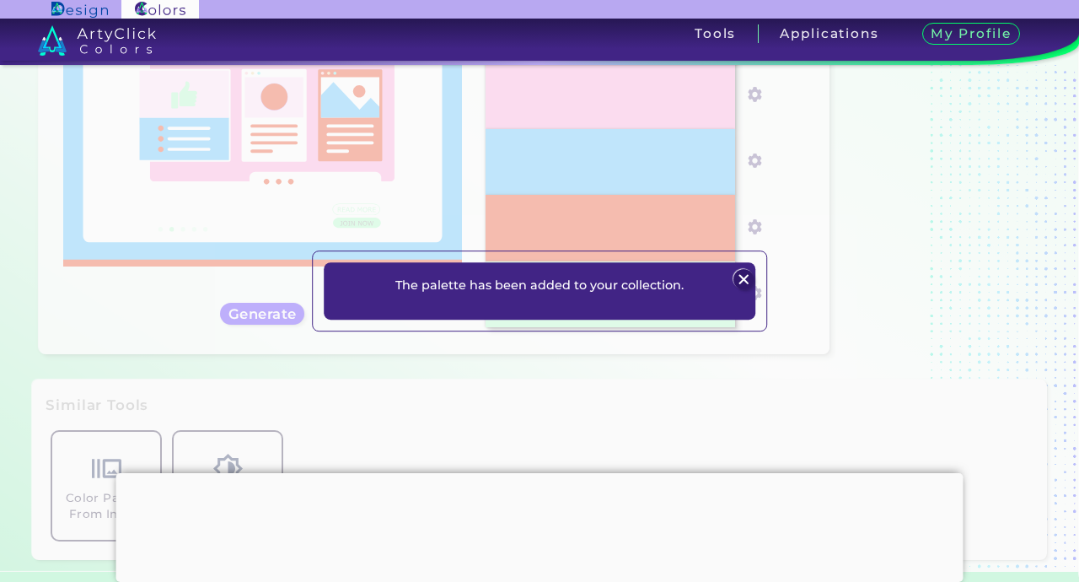
click at [741, 282] on img at bounding box center [743, 279] width 20 height 20
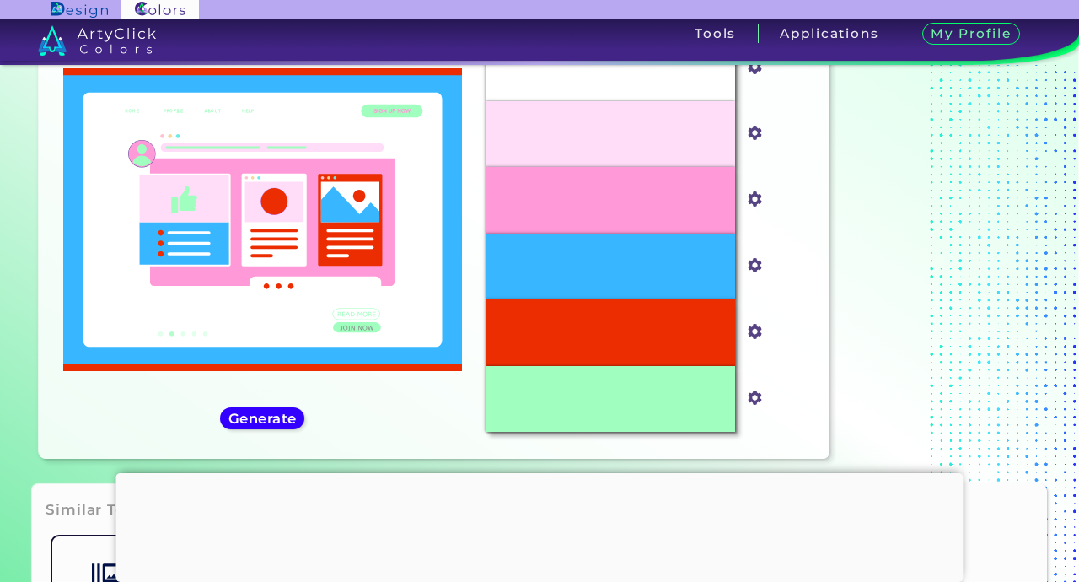
scroll to position [218, 0]
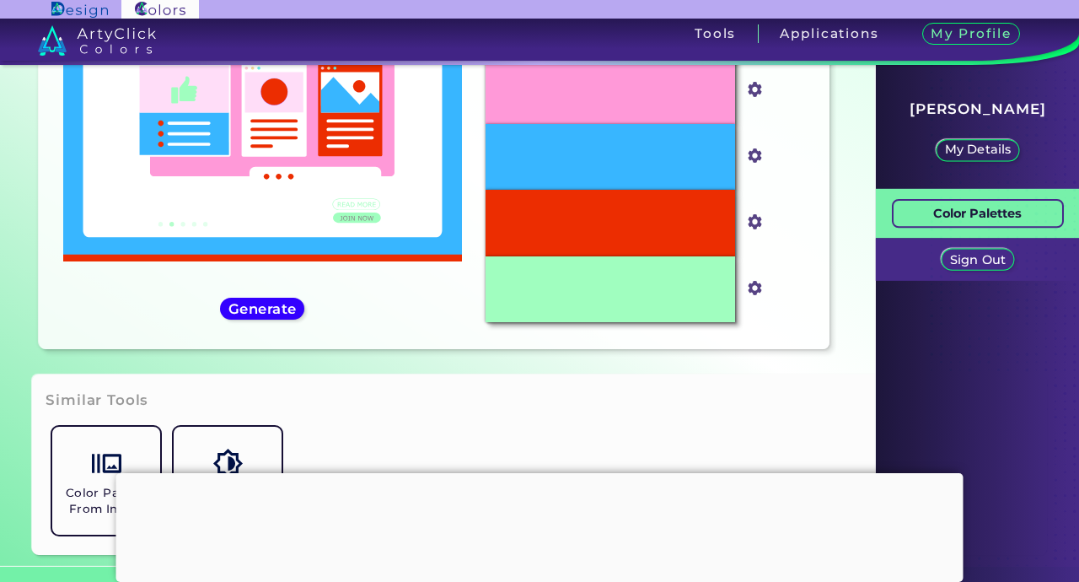
click at [1004, 212] on p "Color Palettes" at bounding box center [977, 213] width 89 height 21
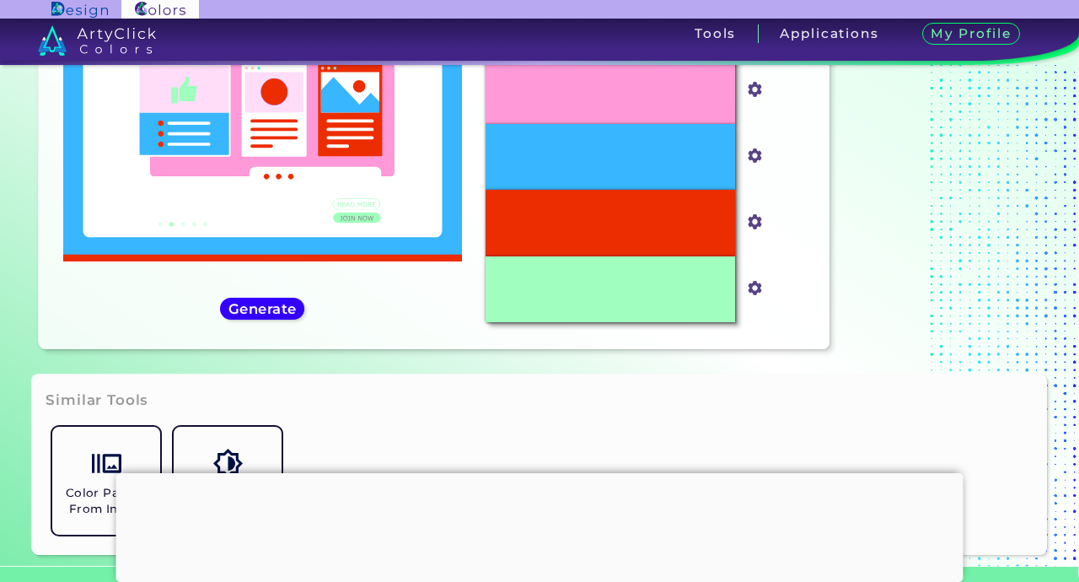
scroll to position [108, 0]
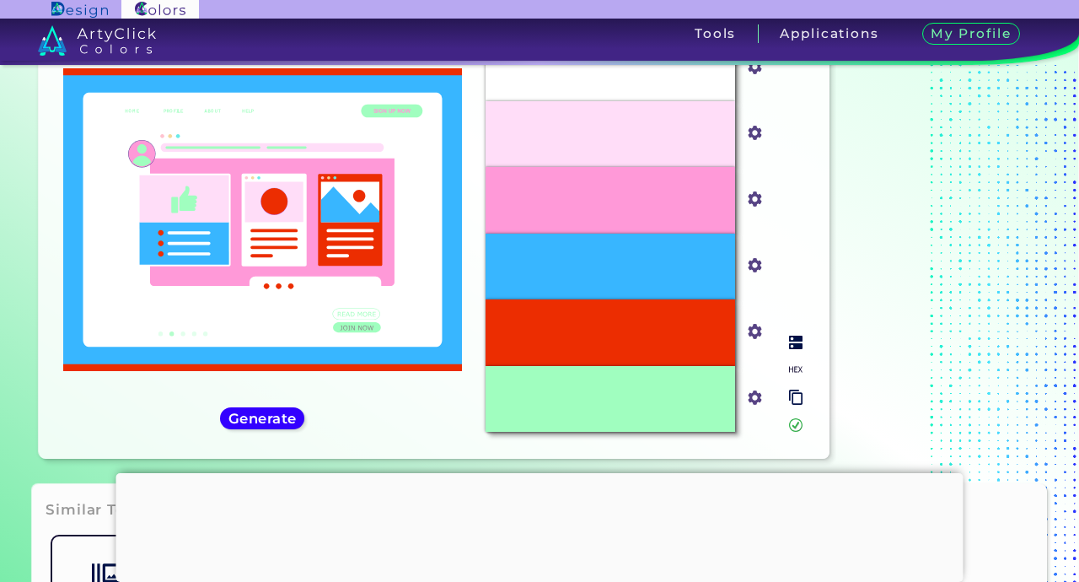
click at [752, 335] on input "#ec2d01" at bounding box center [751, 330] width 21 height 21
click at [756, 336] on input "#ec2d01" at bounding box center [751, 330] width 21 height 21
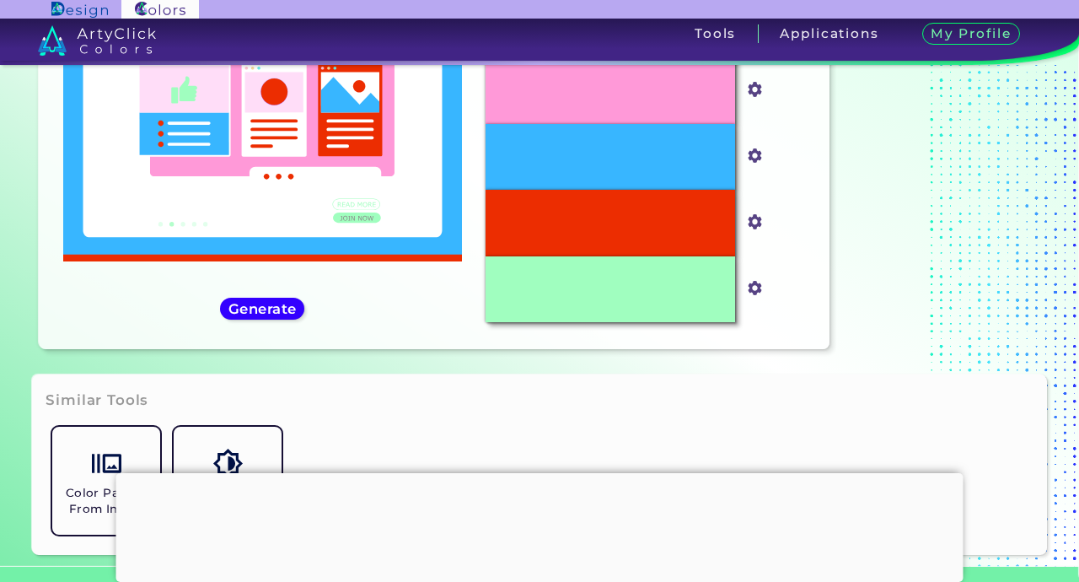
type input "#fa4323"
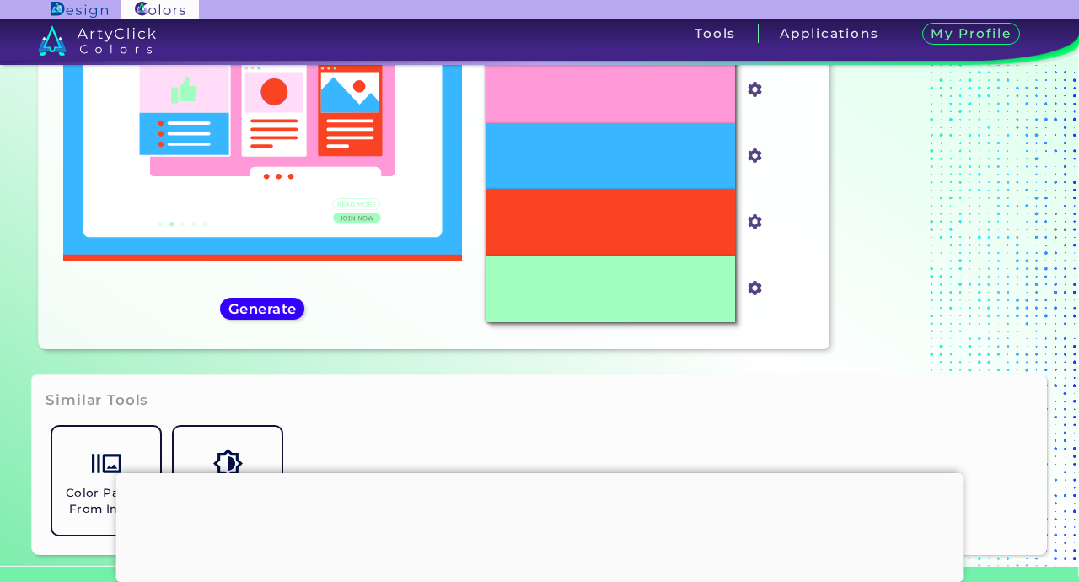
click at [753, 396] on div "Similar Tools Color Palette From Image Color Shades Finder" at bounding box center [539, 464] width 1014 height 180
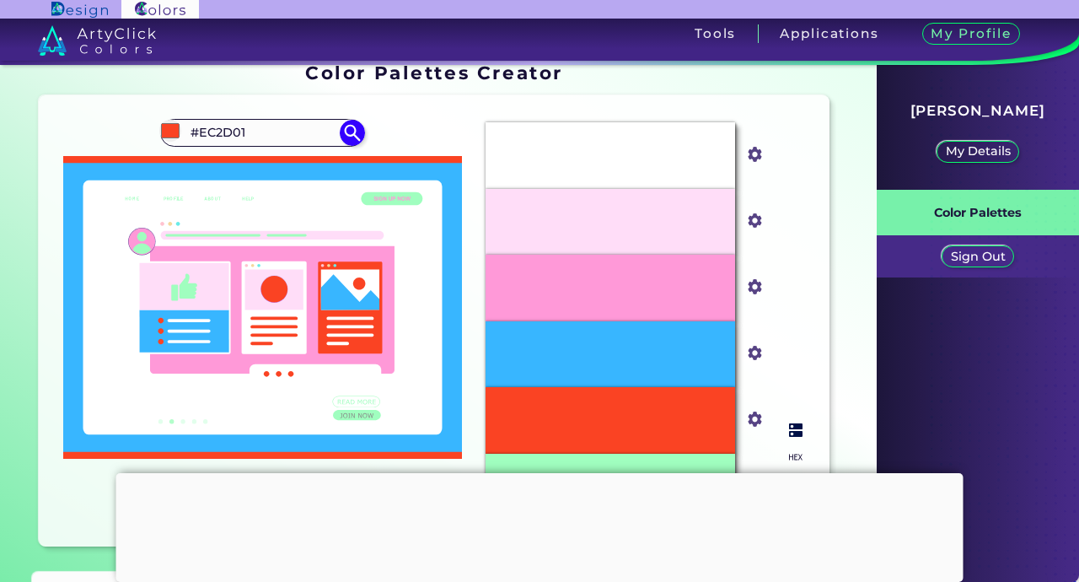
scroll to position [0, 0]
